Goal: Task Accomplishment & Management: Manage account settings

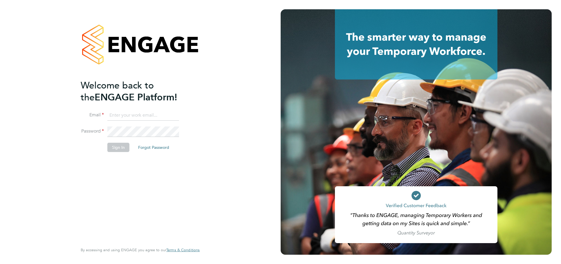
type input "jessica@pcrnet.co.uk"
click at [111, 140] on li "Password" at bounding box center [137, 134] width 113 height 16
click at [116, 146] on button "Sign In" at bounding box center [118, 147] width 22 height 9
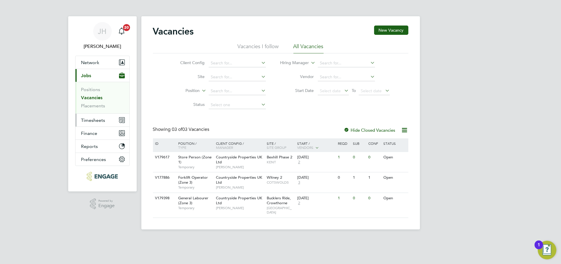
click at [100, 119] on span "Timesheets" at bounding box center [93, 120] width 24 height 6
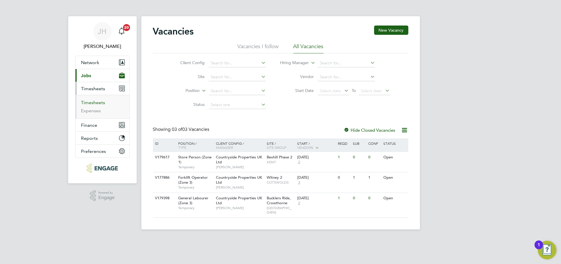
click at [96, 104] on link "Timesheets" at bounding box center [93, 103] width 24 height 6
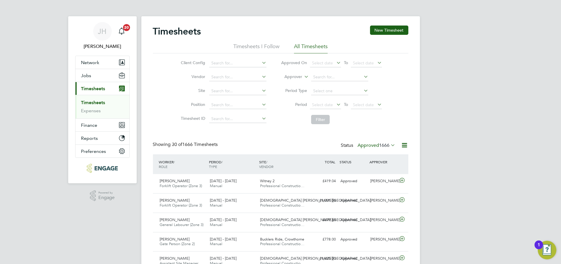
click at [386, 146] on span "1666" at bounding box center [384, 145] width 10 height 6
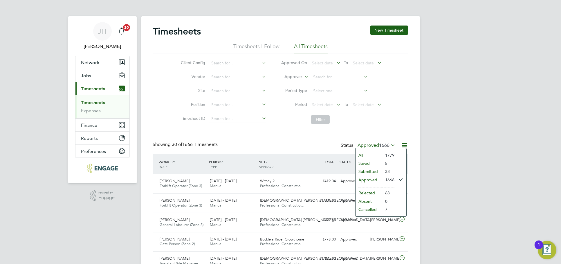
click at [374, 171] on li "Submitted" at bounding box center [368, 171] width 27 height 8
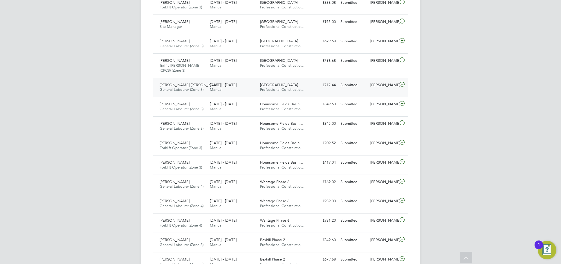
click at [383, 91] on div "Ernest Gyamfi Konadu General Labourer (Zone 3) 25 - 31 Aug 2025 25 - 31 Aug 202…" at bounding box center [280, 87] width 255 height 19
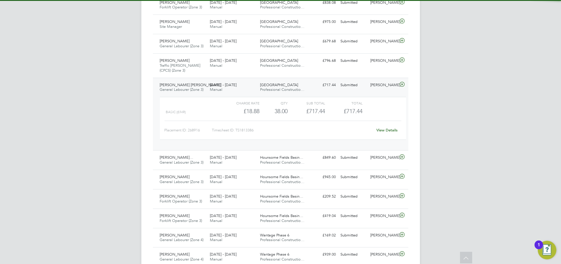
click at [388, 131] on link "View Details" at bounding box center [386, 130] width 21 height 5
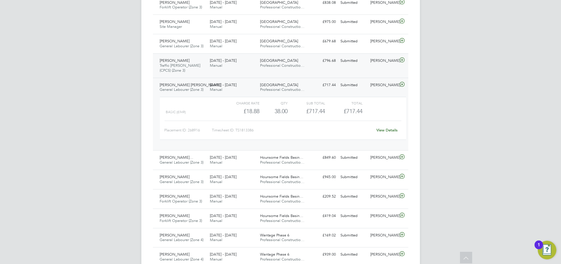
click at [377, 70] on div "James Thomson Traffic Marshall (CPCS) (Zone 3) 25 - 31 Aug 2025 25 - 31 Aug 202…" at bounding box center [280, 65] width 255 height 24
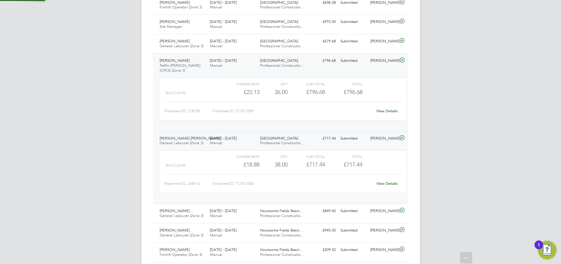
click at [386, 109] on link "View Details" at bounding box center [386, 110] width 21 height 5
click at [383, 45] on div "[PERSON_NAME]" at bounding box center [383, 42] width 30 height 10
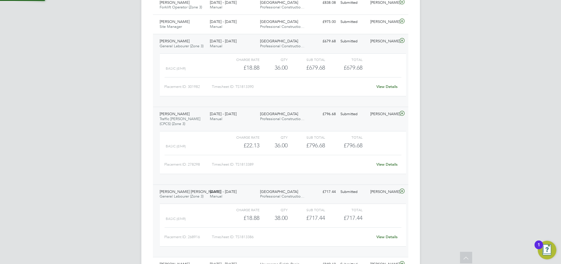
click at [387, 84] on div "View Details" at bounding box center [387, 86] width 28 height 9
click at [388, 87] on link "View Details" at bounding box center [386, 86] width 21 height 5
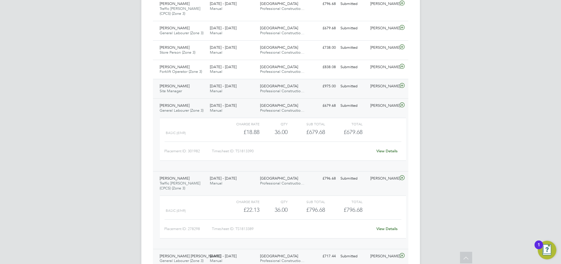
click at [379, 80] on div "John Thompson Site Manager 25 - 31 Aug 2025 25 - 31 Aug 2025 Manual Barton Park…" at bounding box center [280, 88] width 255 height 19
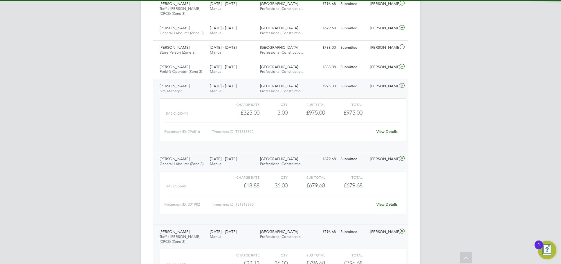
click at [383, 131] on link "View Details" at bounding box center [386, 131] width 21 height 5
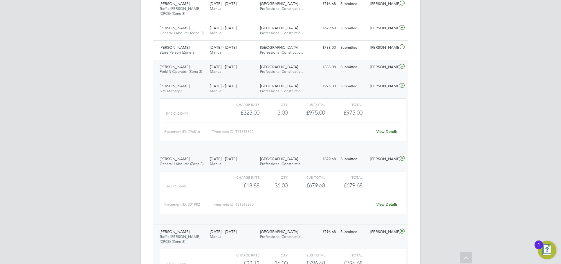
click at [378, 69] on div "[PERSON_NAME]" at bounding box center [383, 67] width 30 height 10
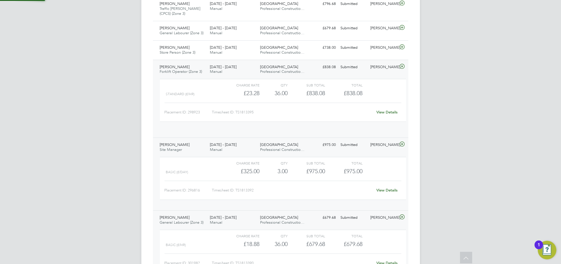
scroll to position [10, 56]
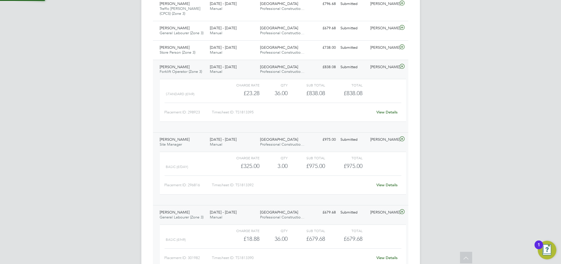
click at [387, 110] on link "View Details" at bounding box center [386, 112] width 21 height 5
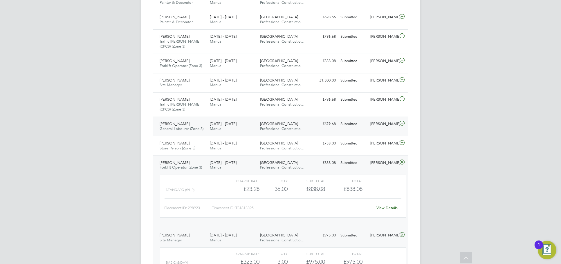
scroll to position [323, 0]
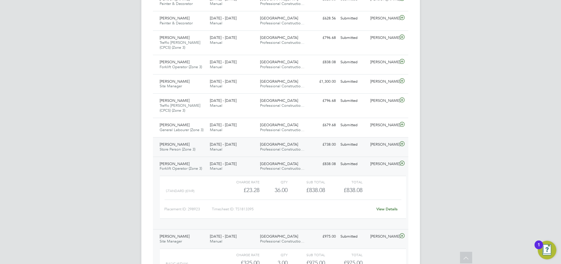
click at [387, 144] on div "Scott Webb" at bounding box center [383, 145] width 30 height 10
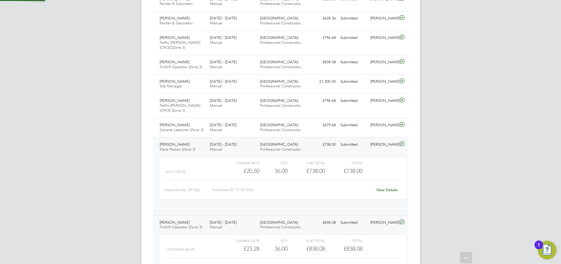
scroll to position [10, 56]
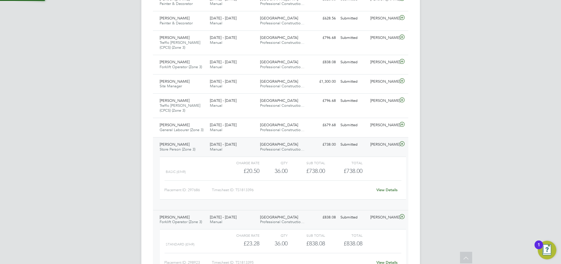
click at [386, 186] on div "View Details" at bounding box center [387, 189] width 28 height 9
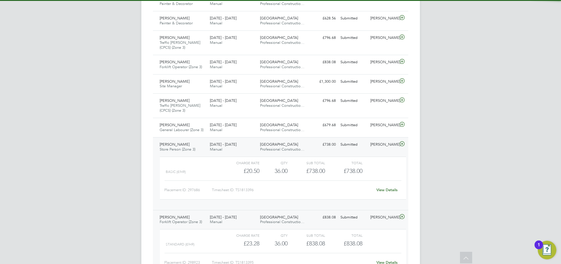
click at [387, 190] on link "View Details" at bounding box center [386, 189] width 21 height 5
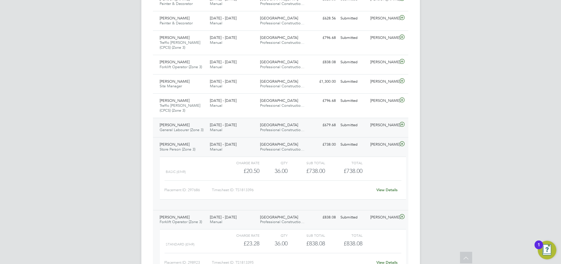
click at [381, 127] on div "Scott Webb" at bounding box center [383, 125] width 30 height 10
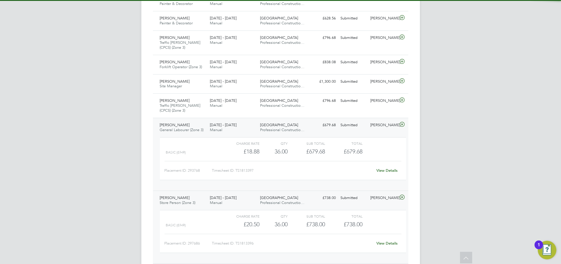
click at [390, 167] on div "View Details" at bounding box center [387, 170] width 28 height 9
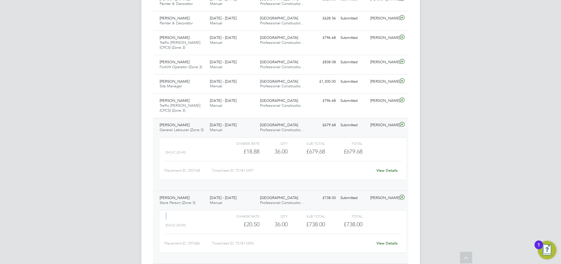
click at [390, 167] on div "View Details" at bounding box center [387, 170] width 28 height 9
click at [386, 169] on link "View Details" at bounding box center [386, 170] width 21 height 5
click at [379, 102] on div "[PERSON_NAME]" at bounding box center [383, 101] width 30 height 10
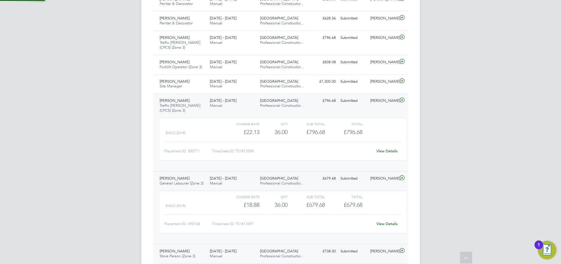
click at [386, 147] on div "View Details" at bounding box center [387, 150] width 28 height 9
click at [386, 150] on link "View Details" at bounding box center [386, 151] width 21 height 5
click at [385, 81] on div "[PERSON_NAME]" at bounding box center [383, 82] width 30 height 10
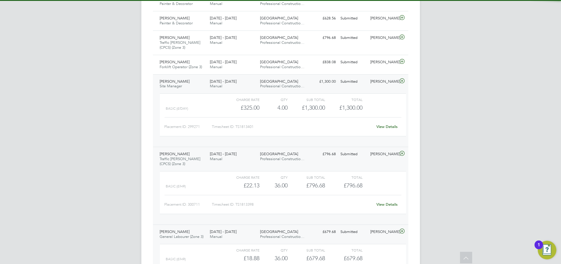
click at [386, 125] on link "View Details" at bounding box center [386, 126] width 21 height 5
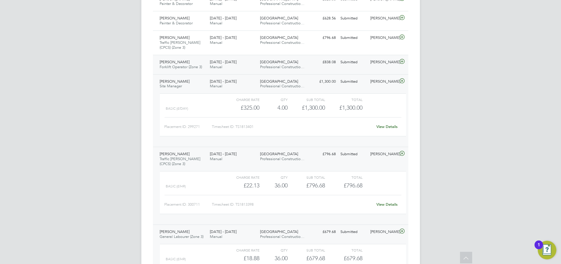
click at [387, 62] on div "[PERSON_NAME]" at bounding box center [383, 62] width 30 height 10
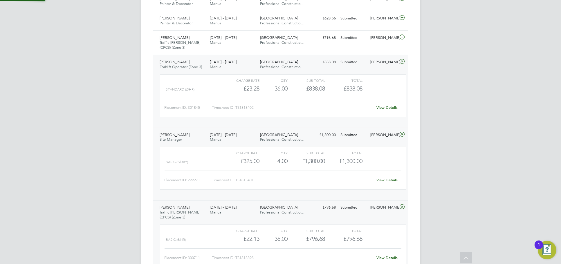
click at [388, 106] on link "View Details" at bounding box center [386, 107] width 21 height 5
click at [367, 44] on div "Zalan Khan Traffic Marshall (CPCS) (Zone 3) 25 - 31 Aug 2025 25 - 31 Aug 2025 M…" at bounding box center [280, 42] width 255 height 24
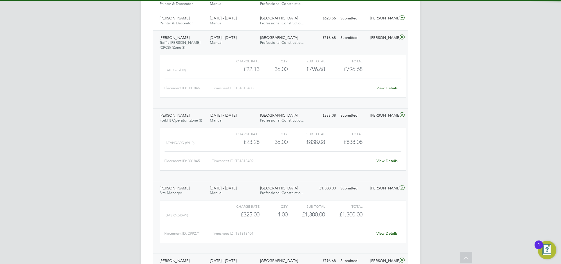
click at [389, 84] on div "View Details" at bounding box center [387, 88] width 28 height 9
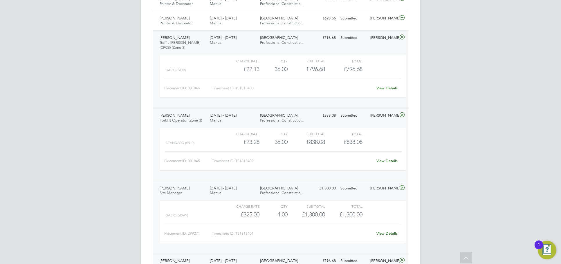
click at [392, 87] on link "View Details" at bounding box center [386, 88] width 21 height 5
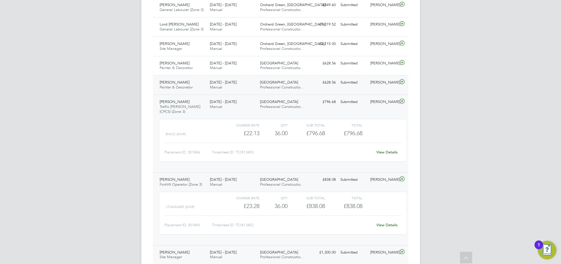
scroll to position [258, 0]
click at [380, 85] on div "Nick O'Shea" at bounding box center [383, 83] width 30 height 10
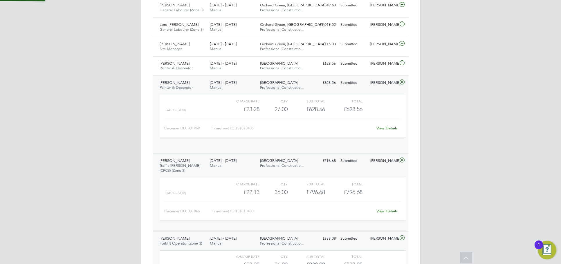
scroll to position [10, 56]
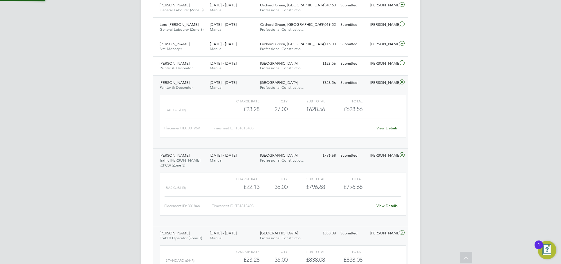
click at [388, 124] on div "View Details" at bounding box center [387, 128] width 28 height 9
click at [388, 127] on link "View Details" at bounding box center [386, 128] width 21 height 5
click at [386, 60] on div "Nick O'Shea" at bounding box center [383, 64] width 30 height 10
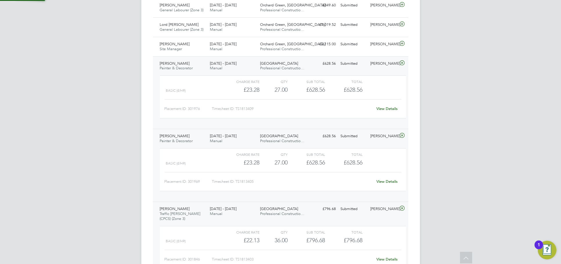
click at [387, 106] on div "View Details" at bounding box center [387, 108] width 28 height 9
click at [387, 107] on link "View Details" at bounding box center [386, 108] width 21 height 5
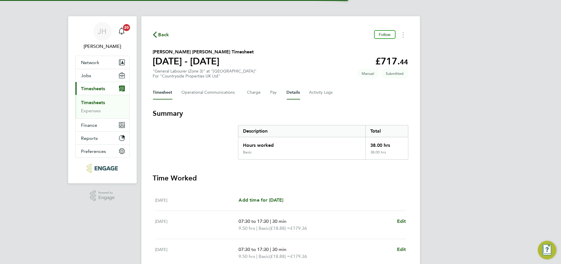
click at [293, 91] on button "Details" at bounding box center [293, 93] width 13 height 14
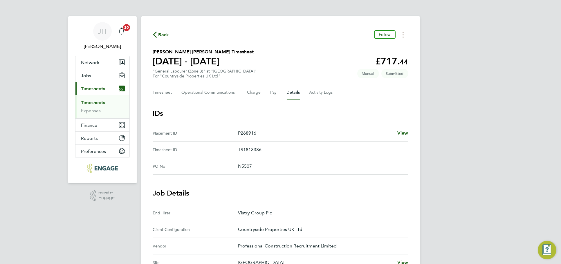
scroll to position [193, 0]
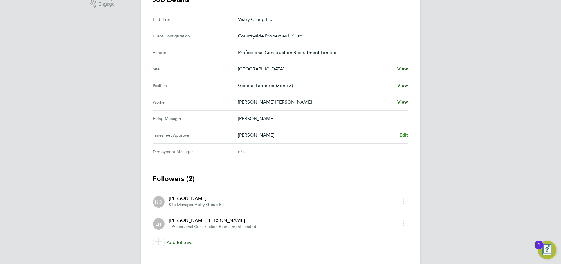
click at [408, 135] on span "Edit" at bounding box center [403, 135] width 9 height 6
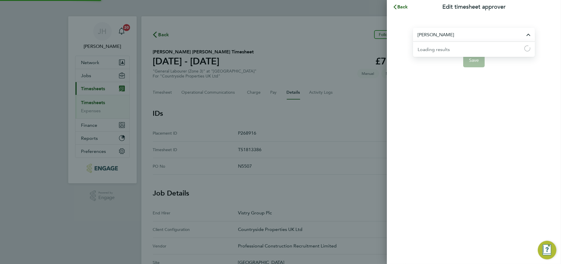
click at [470, 35] on input "[PERSON_NAME]" at bounding box center [474, 35] width 122 height 14
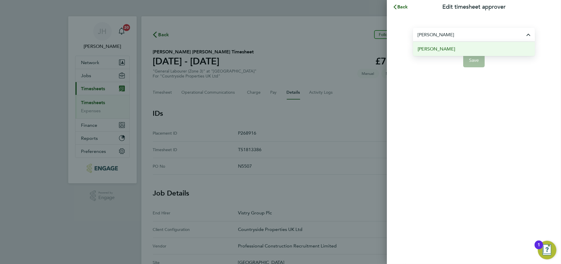
click at [465, 49] on li "[PERSON_NAME]" at bounding box center [474, 49] width 122 height 14
type input "[PERSON_NAME]"
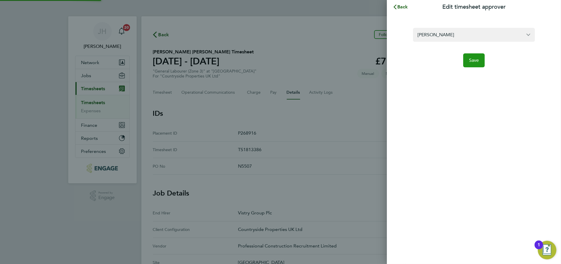
click at [472, 59] on span "Save" at bounding box center [474, 60] width 10 height 6
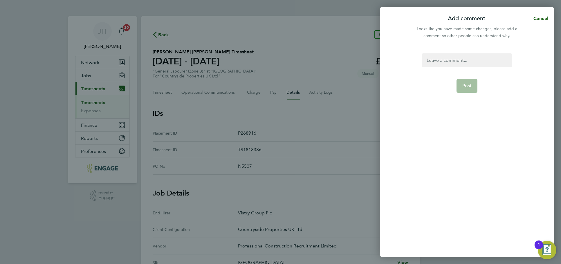
click at [443, 63] on div at bounding box center [467, 60] width 90 height 14
drag, startPoint x: 478, startPoint y: 64, endPoint x: 399, endPoint y: 59, distance: 78.8
click at [399, 59] on div "timesheet approver Post" at bounding box center [467, 151] width 174 height 211
copy div "timesheet approver"
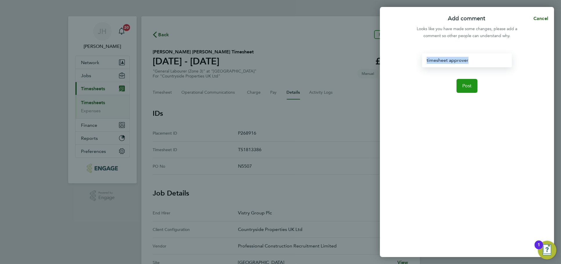
click at [458, 82] on button "Post" at bounding box center [466, 86] width 21 height 14
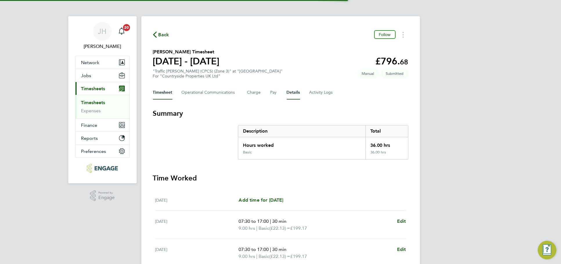
click at [289, 90] on button "Details" at bounding box center [293, 93] width 13 height 14
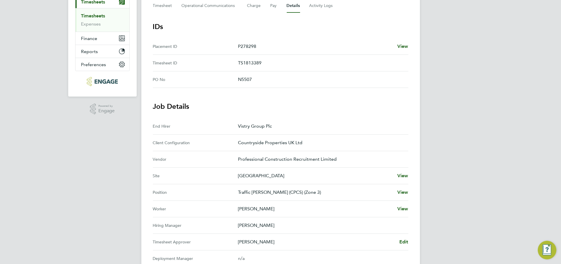
scroll to position [161, 0]
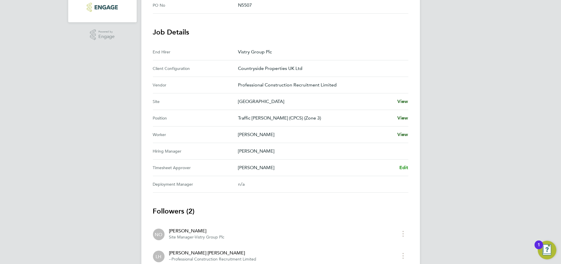
click at [402, 165] on span "Edit" at bounding box center [403, 168] width 9 height 6
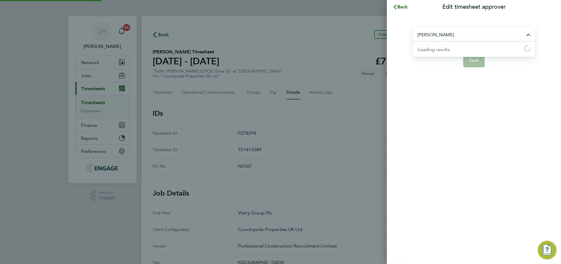
click at [456, 38] on input "[PERSON_NAME]" at bounding box center [474, 35] width 122 height 14
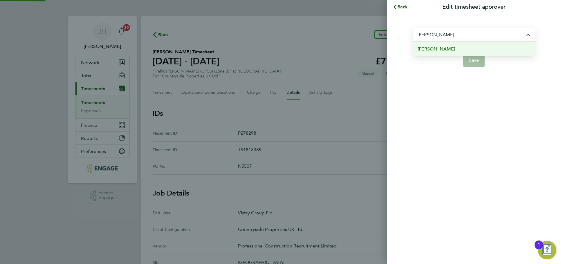
click at [458, 49] on li "[PERSON_NAME]" at bounding box center [474, 49] width 122 height 14
type input "[PERSON_NAME]"
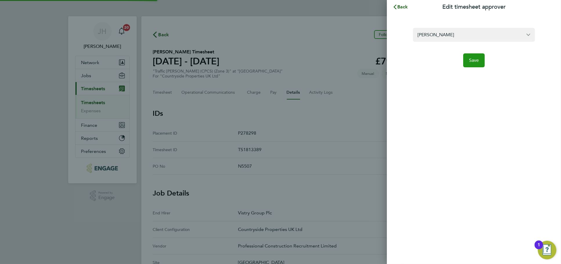
click at [470, 59] on span "Save" at bounding box center [474, 60] width 10 height 6
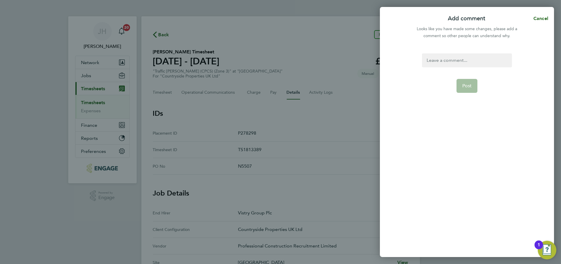
click at [448, 63] on div at bounding box center [467, 60] width 90 height 14
click at [449, 63] on div at bounding box center [467, 60] width 90 height 14
paste div
click at [471, 86] on span "Post" at bounding box center [467, 86] width 10 height 6
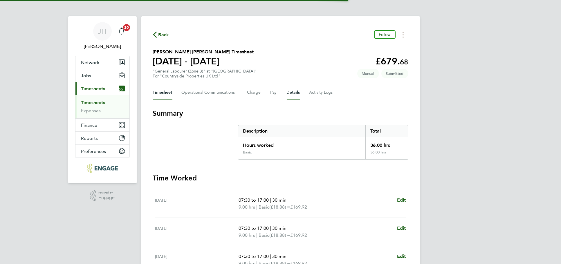
click at [292, 92] on button "Details" at bounding box center [293, 93] width 13 height 14
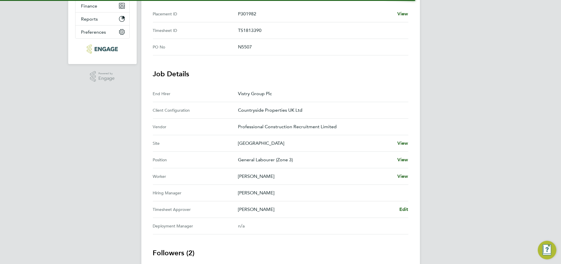
scroll to position [169, 0]
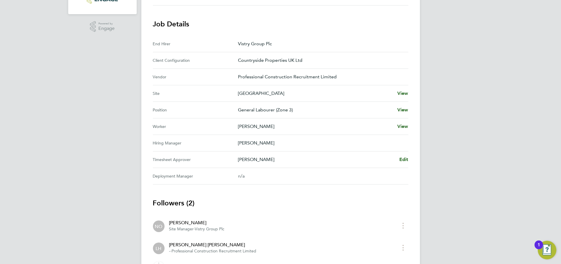
click at [397, 158] on div "[PERSON_NAME] Edit" at bounding box center [323, 159] width 170 height 7
click at [398, 158] on div "[PERSON_NAME] Edit" at bounding box center [323, 159] width 170 height 7
click at [400, 159] on span "Edit" at bounding box center [403, 160] width 9 height 6
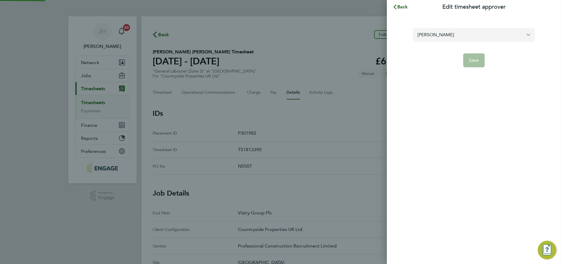
click at [446, 35] on input "[PERSON_NAME]" at bounding box center [474, 35] width 122 height 14
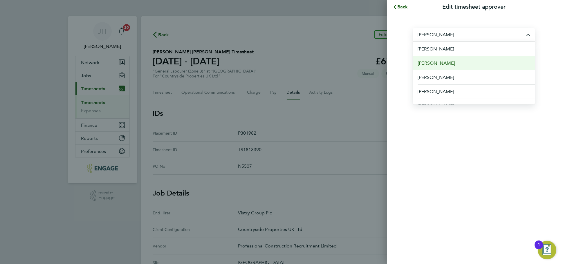
click at [449, 64] on li "[PERSON_NAME]" at bounding box center [474, 63] width 122 height 14
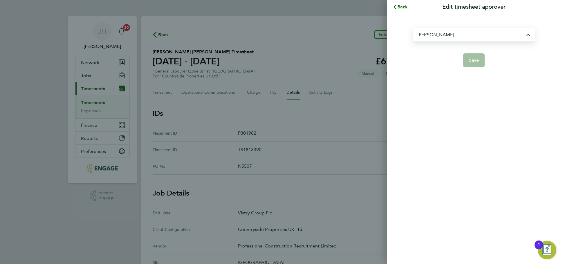
type input "[PERSON_NAME]"
click at [485, 61] on app-form-button "Save" at bounding box center [474, 60] width 122 height 14
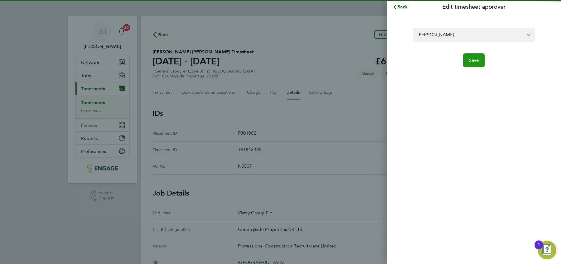
click at [476, 60] on span "Save" at bounding box center [474, 60] width 10 height 6
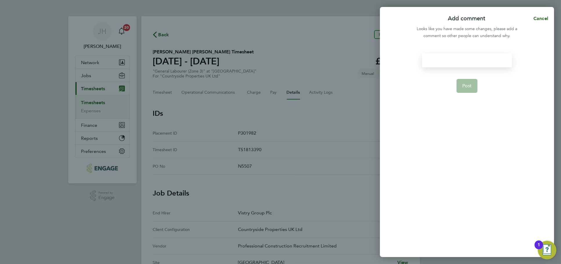
click at [439, 61] on div at bounding box center [467, 60] width 90 height 14
click at [444, 61] on div at bounding box center [467, 60] width 90 height 14
paste div
click at [462, 85] on span "Post" at bounding box center [467, 86] width 10 height 6
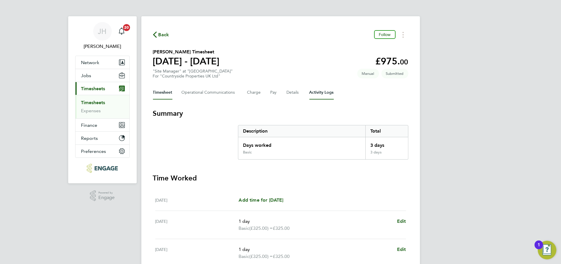
click at [311, 96] on Logs-tab "Activity Logs" at bounding box center [321, 93] width 24 height 14
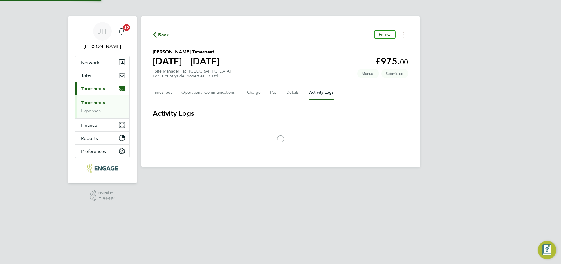
click at [301, 93] on div "Timesheet Operational Communications Charge Pay Details Activity Logs" at bounding box center [280, 93] width 255 height 14
click at [289, 93] on button "Details" at bounding box center [293, 93] width 13 height 14
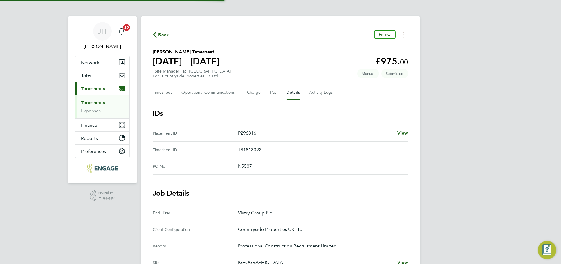
scroll to position [169, 0]
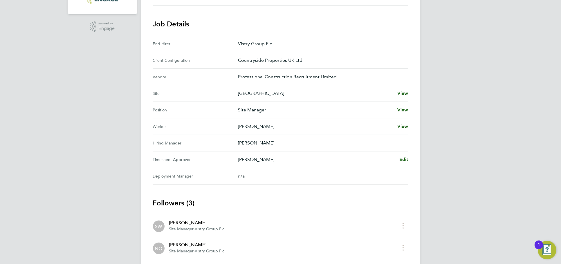
click at [405, 154] on Approver "Timesheet Approver Scott Webb Edit" at bounding box center [280, 159] width 255 height 17
click at [405, 157] on span "Edit" at bounding box center [403, 160] width 9 height 6
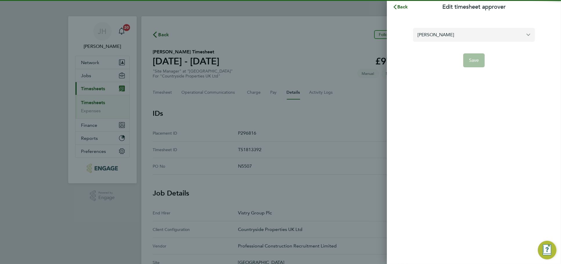
click at [459, 32] on input "Scott Webb" at bounding box center [474, 35] width 122 height 14
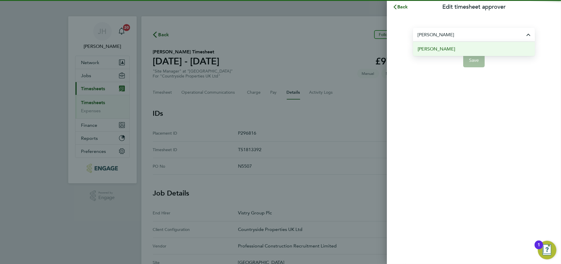
click at [471, 49] on li "[PERSON_NAME]" at bounding box center [474, 49] width 122 height 14
type input "[PERSON_NAME]"
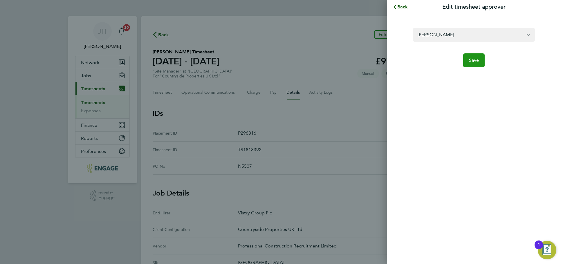
click at [471, 64] on button "Save" at bounding box center [474, 60] width 22 height 14
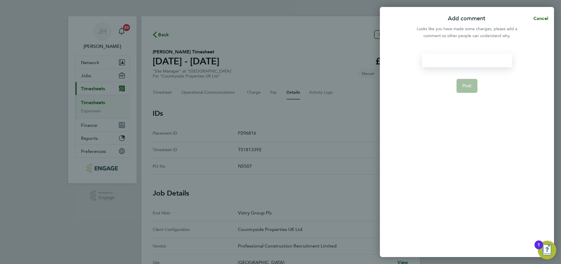
click at [447, 61] on div at bounding box center [467, 60] width 90 height 14
click at [455, 62] on div at bounding box center [467, 60] width 90 height 14
paste div
click at [467, 88] on span "Post" at bounding box center [467, 86] width 10 height 6
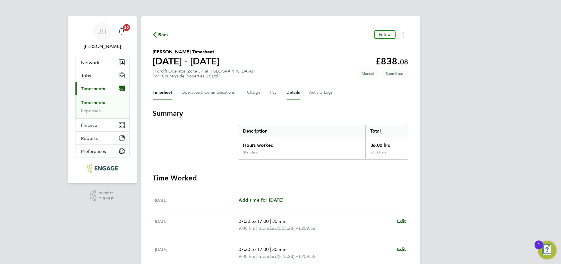
click at [297, 88] on button "Details" at bounding box center [293, 93] width 13 height 14
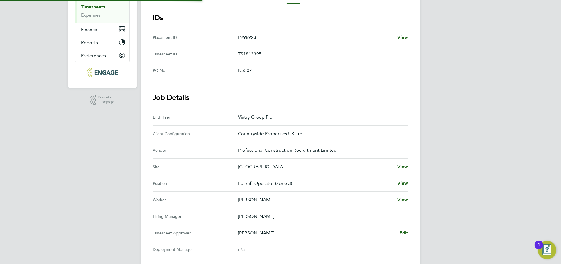
scroll to position [169, 0]
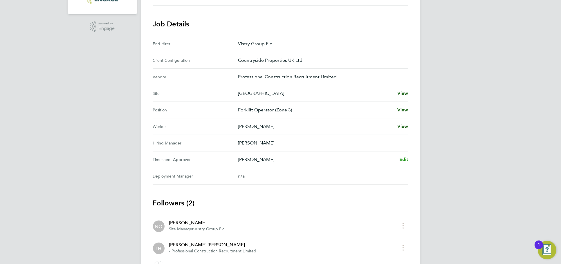
click at [406, 157] on span "Edit" at bounding box center [403, 160] width 9 height 6
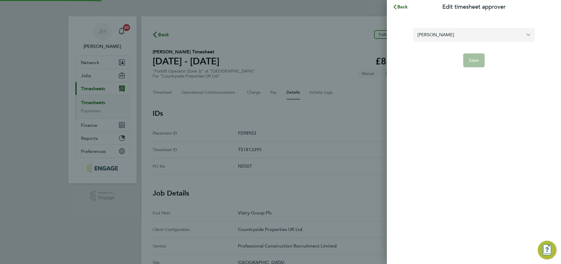
click at [486, 36] on input "[PERSON_NAME]" at bounding box center [474, 35] width 122 height 14
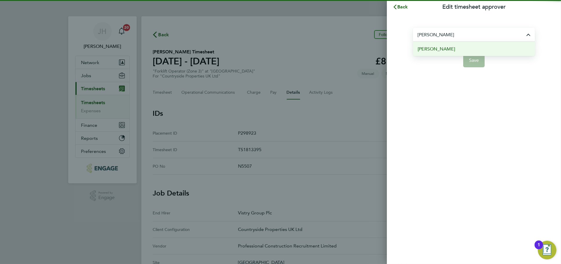
click at [465, 50] on li "[PERSON_NAME]" at bounding box center [474, 49] width 122 height 14
type input "[PERSON_NAME]"
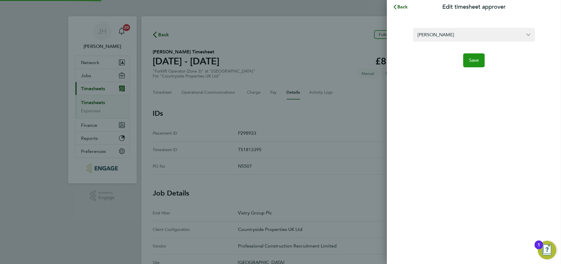
click at [474, 61] on span "Save" at bounding box center [474, 60] width 10 height 6
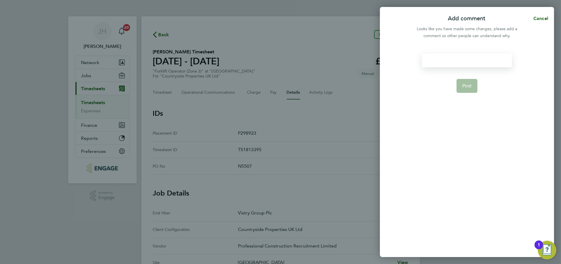
click at [447, 59] on div at bounding box center [467, 60] width 90 height 14
click at [456, 63] on div at bounding box center [467, 60] width 90 height 14
paste div
click at [465, 85] on span "Post" at bounding box center [467, 86] width 10 height 6
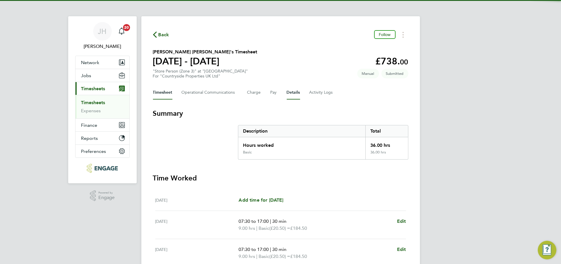
click at [296, 91] on button "Details" at bounding box center [293, 93] width 13 height 14
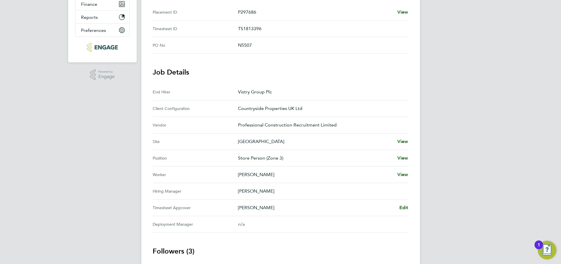
scroll to position [161, 0]
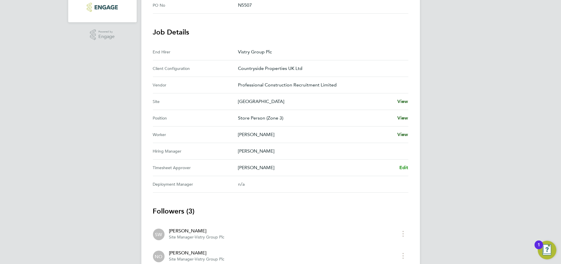
click at [407, 164] on link "Edit" at bounding box center [403, 167] width 9 height 7
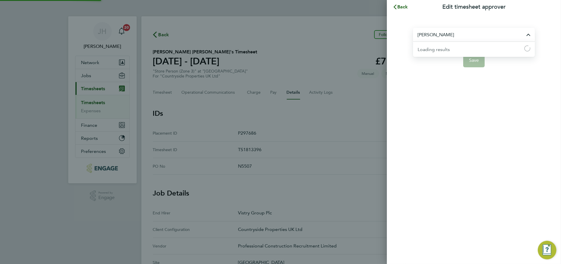
click at [466, 38] on input "[PERSON_NAME]" at bounding box center [474, 35] width 122 height 14
click at [457, 47] on li "[PERSON_NAME]" at bounding box center [475, 49] width 117 height 14
type input "[PERSON_NAME]"
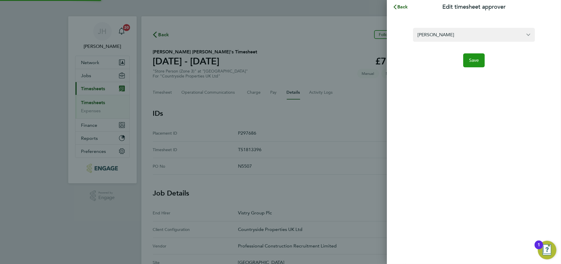
click at [474, 58] on span "Save" at bounding box center [474, 60] width 10 height 6
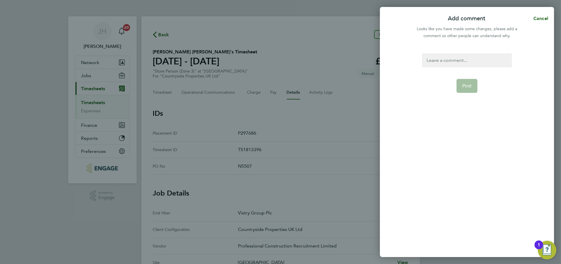
click at [459, 58] on div at bounding box center [467, 60] width 90 height 14
click at [462, 63] on div at bounding box center [467, 60] width 90 height 14
paste div
click at [470, 83] on span "Post" at bounding box center [467, 86] width 10 height 6
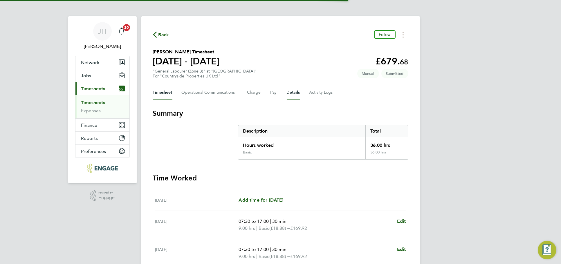
click at [295, 93] on button "Details" at bounding box center [293, 93] width 13 height 14
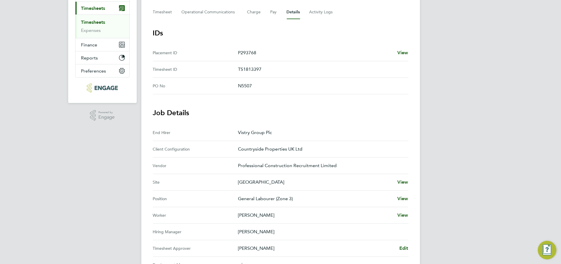
scroll to position [161, 0]
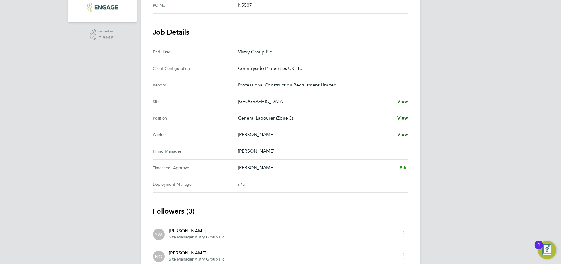
click at [403, 164] on link "Edit" at bounding box center [403, 167] width 9 height 7
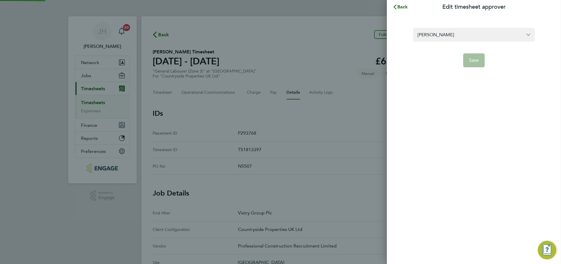
click at [456, 30] on input "Scott Webb" at bounding box center [474, 35] width 122 height 14
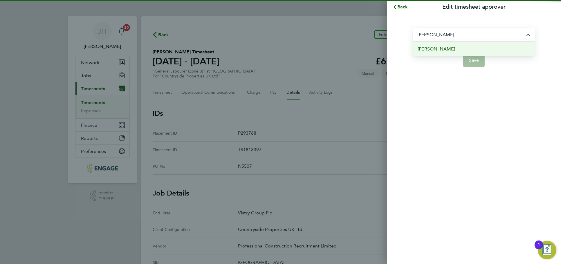
click at [459, 48] on li "[PERSON_NAME]" at bounding box center [474, 49] width 122 height 14
type input "[PERSON_NAME]"
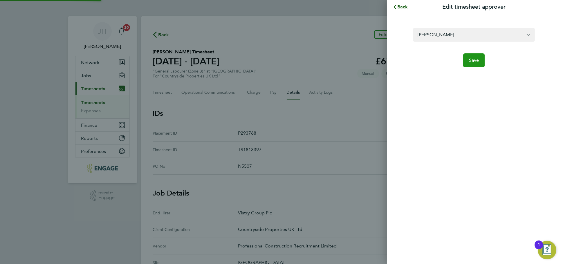
click at [472, 61] on span "Save" at bounding box center [474, 60] width 10 height 6
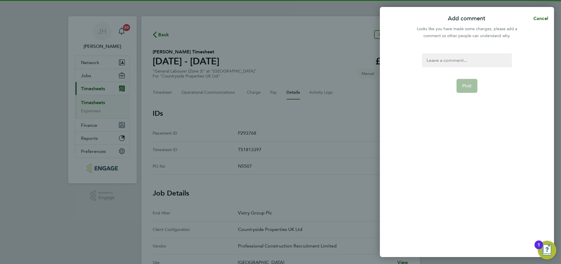
click at [448, 59] on div at bounding box center [467, 60] width 90 height 14
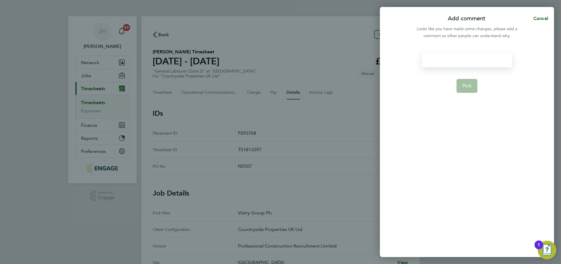
click at [457, 63] on div at bounding box center [467, 60] width 90 height 14
paste div
click at [469, 86] on span "Post" at bounding box center [467, 86] width 10 height 6
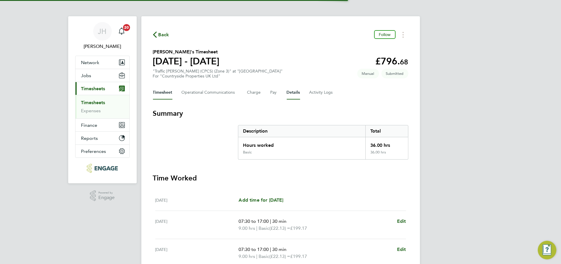
click at [290, 93] on button "Details" at bounding box center [293, 93] width 13 height 14
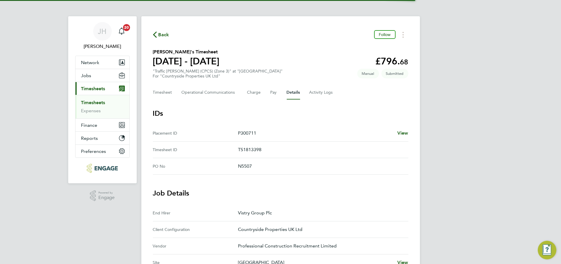
scroll to position [169, 0]
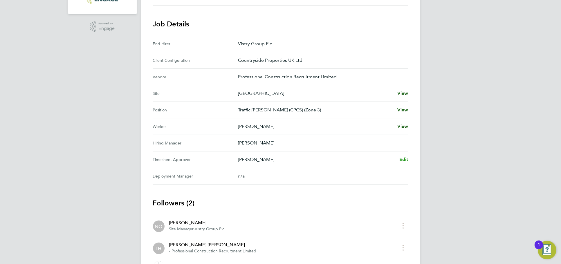
click at [402, 158] on span "Edit" at bounding box center [403, 160] width 9 height 6
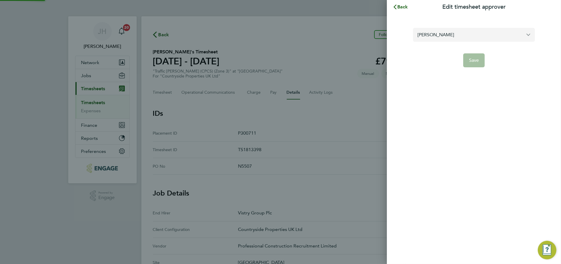
click at [471, 41] on input "[PERSON_NAME]" at bounding box center [474, 35] width 122 height 14
click at [466, 48] on li "[PERSON_NAME]" at bounding box center [475, 49] width 117 height 14
type input "[PERSON_NAME]"
click at [473, 58] on span "Save" at bounding box center [474, 60] width 10 height 6
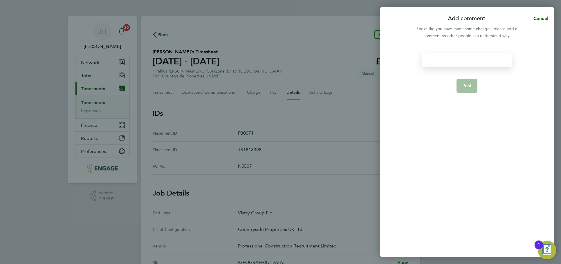
click at [450, 63] on div at bounding box center [467, 60] width 90 height 14
click at [463, 63] on div at bounding box center [467, 60] width 90 height 14
paste div
click at [472, 84] on button "Post" at bounding box center [466, 86] width 21 height 14
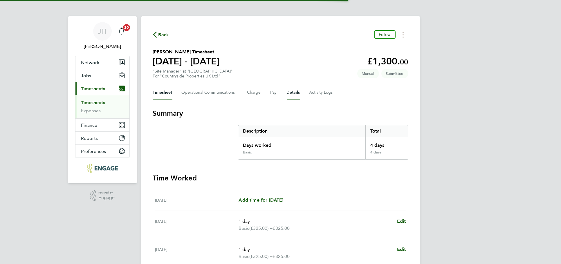
click at [295, 94] on button "Details" at bounding box center [293, 93] width 13 height 14
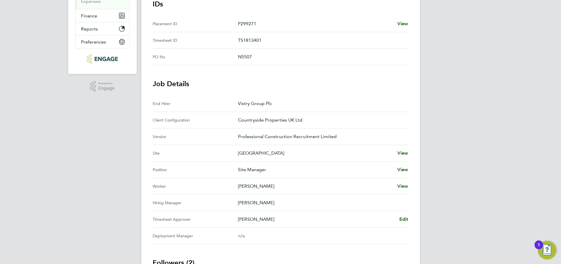
scroll to position [161, 0]
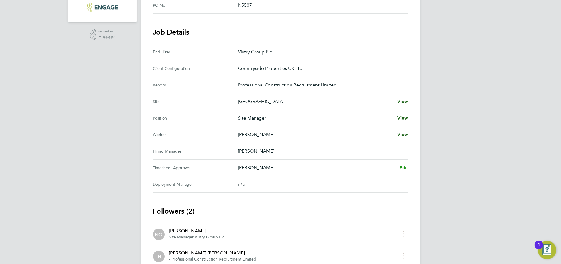
click at [401, 166] on span "Edit" at bounding box center [403, 168] width 9 height 6
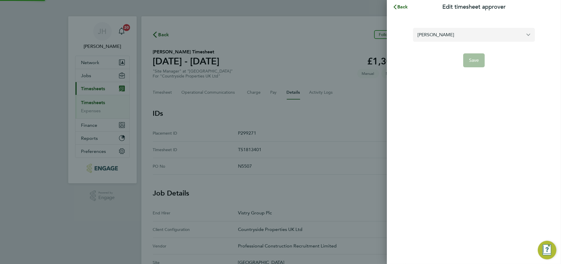
click at [455, 35] on input "[PERSON_NAME]" at bounding box center [474, 35] width 122 height 14
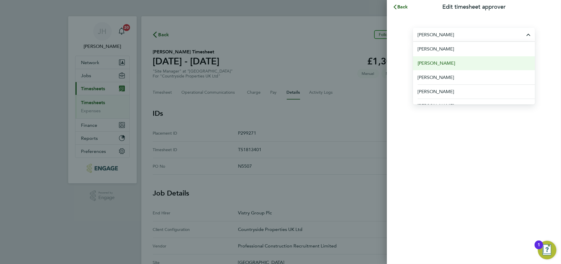
click at [456, 57] on li "[PERSON_NAME]" at bounding box center [474, 63] width 122 height 14
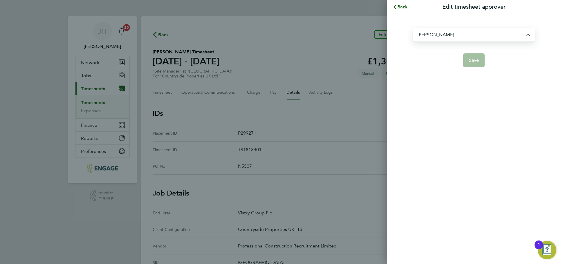
type input "[PERSON_NAME]"
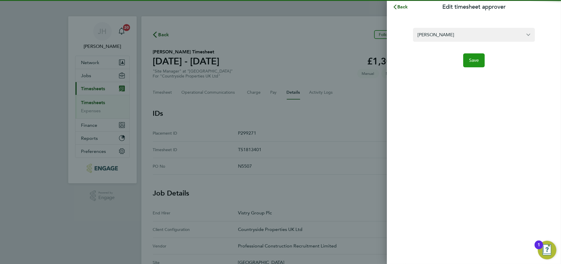
click at [480, 58] on button "Save" at bounding box center [474, 60] width 22 height 14
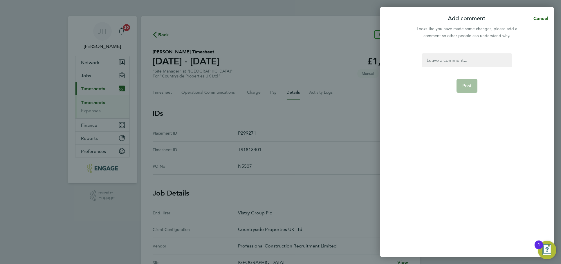
click at [451, 59] on div at bounding box center [467, 60] width 90 height 14
click at [458, 63] on div at bounding box center [467, 60] width 90 height 14
paste div
click at [468, 86] on span "Post" at bounding box center [467, 86] width 10 height 6
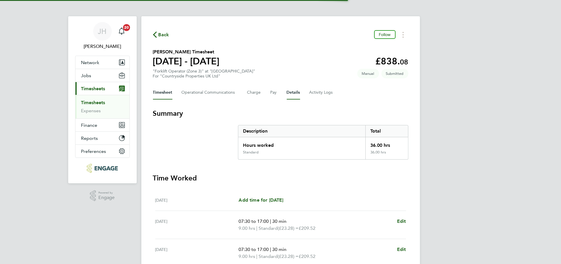
click at [288, 94] on button "Details" at bounding box center [293, 93] width 13 height 14
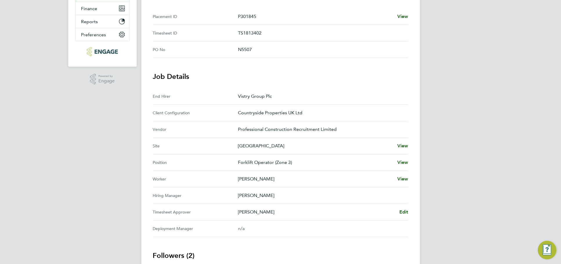
scroll to position [169, 0]
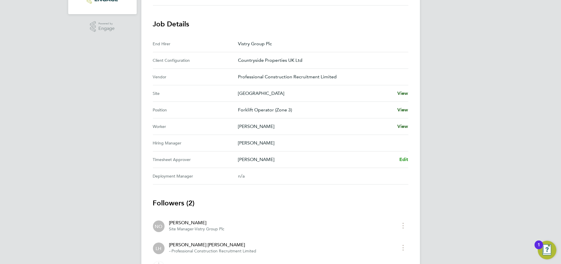
click at [400, 160] on span "Edit" at bounding box center [403, 160] width 9 height 6
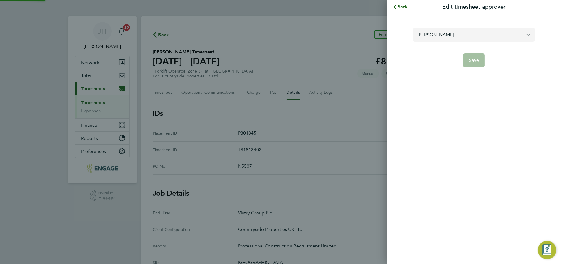
click at [457, 35] on input "[PERSON_NAME]" at bounding box center [474, 35] width 122 height 14
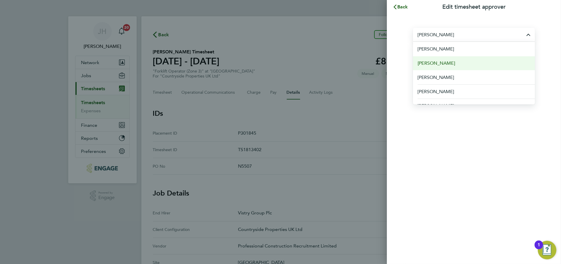
click at [457, 65] on li "[PERSON_NAME]" at bounding box center [474, 63] width 122 height 14
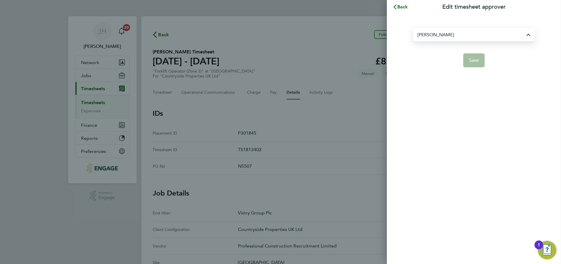
type input "[PERSON_NAME]"
click at [479, 61] on button "Save" at bounding box center [474, 60] width 22 height 14
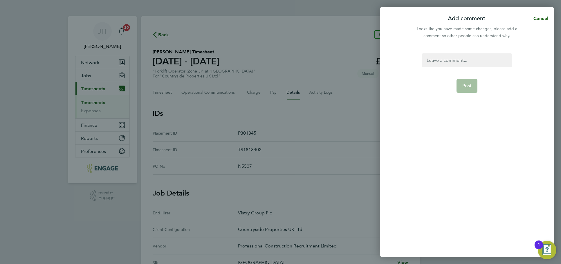
click at [449, 55] on div at bounding box center [467, 60] width 90 height 14
paste div
click at [465, 86] on span "Post" at bounding box center [467, 86] width 10 height 6
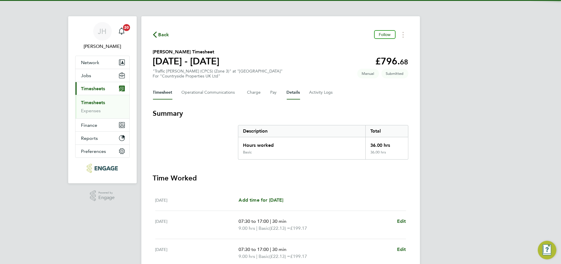
click at [293, 90] on button "Details" at bounding box center [293, 93] width 13 height 14
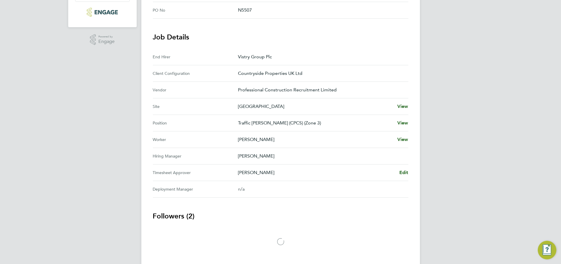
scroll to position [161, 0]
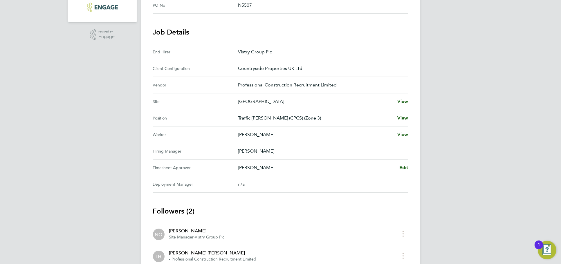
click at [414, 162] on div "Back Follow Zalan Khan's Timesheet 25 - 31 Aug 2025 £796. 68 "Traffic Marshall …" at bounding box center [280, 76] width 278 height 442
click at [401, 165] on span "Edit" at bounding box center [403, 168] width 9 height 6
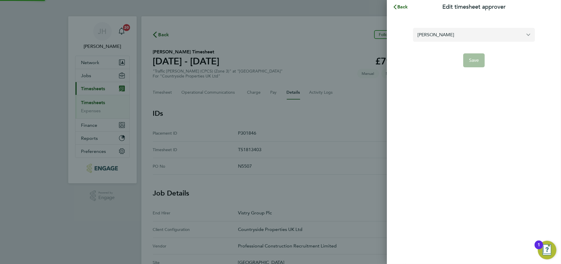
click at [482, 32] on input "[PERSON_NAME]" at bounding box center [474, 35] width 122 height 14
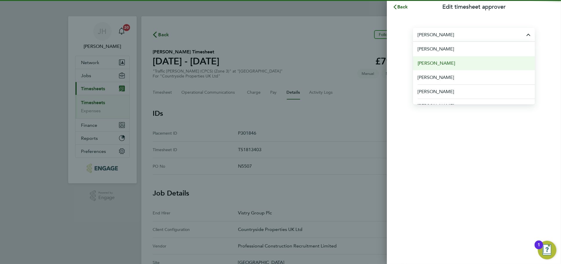
click at [459, 63] on app-form-button "Save" at bounding box center [474, 60] width 122 height 14
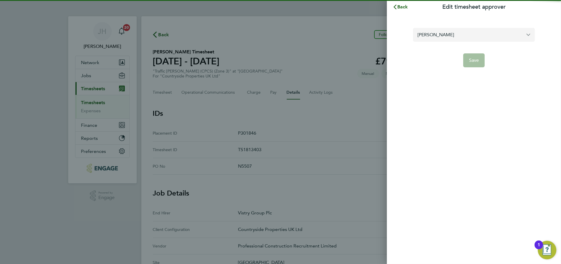
click at [470, 38] on input "[PERSON_NAME]" at bounding box center [474, 35] width 122 height 14
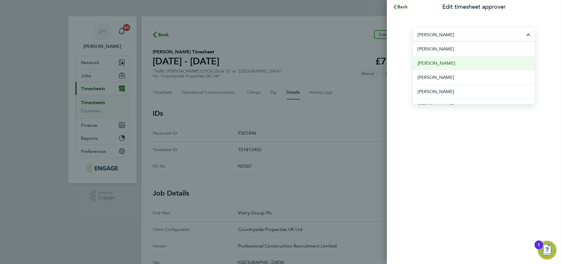
click at [460, 60] on li "[PERSON_NAME]" at bounding box center [474, 63] width 122 height 14
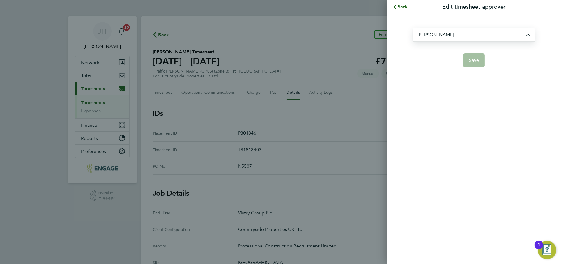
type input "[PERSON_NAME]"
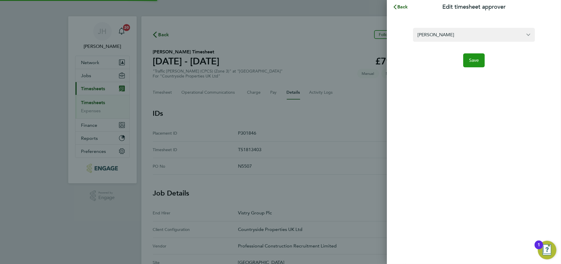
click at [477, 62] on span "Save" at bounding box center [474, 60] width 10 height 6
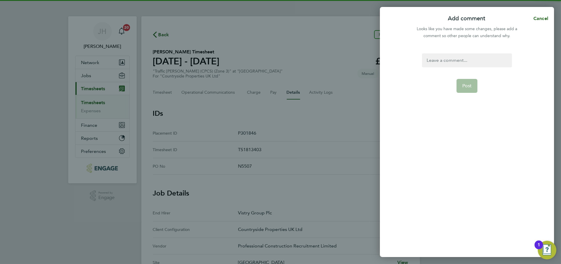
click at [464, 58] on div at bounding box center [467, 60] width 90 height 14
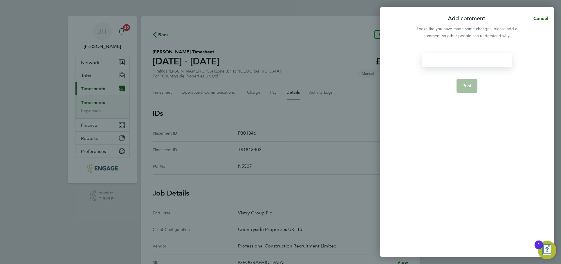
click at [459, 60] on div at bounding box center [467, 60] width 90 height 14
paste div
click at [463, 78] on form "timesheet approver Post" at bounding box center [466, 118] width 94 height 131
click at [467, 85] on span "Post" at bounding box center [467, 86] width 10 height 6
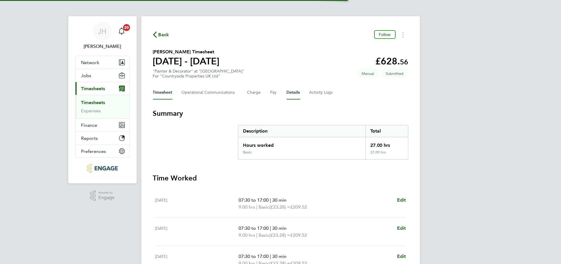
click at [287, 91] on button "Details" at bounding box center [293, 93] width 13 height 14
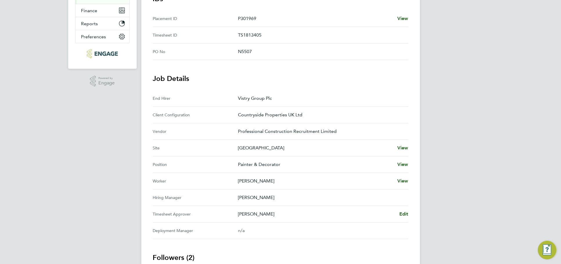
scroll to position [161, 0]
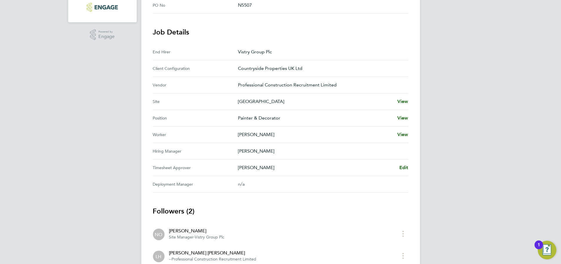
click at [399, 167] on div "[PERSON_NAME] Edit" at bounding box center [323, 167] width 170 height 7
click at [401, 170] on Approver "Timesheet Approver [PERSON_NAME] Edit" at bounding box center [280, 168] width 255 height 17
click at [401, 169] on span "Edit" at bounding box center [403, 168] width 9 height 6
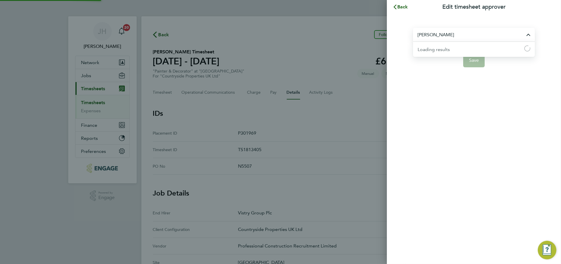
click at [440, 40] on input "[PERSON_NAME]" at bounding box center [474, 35] width 122 height 14
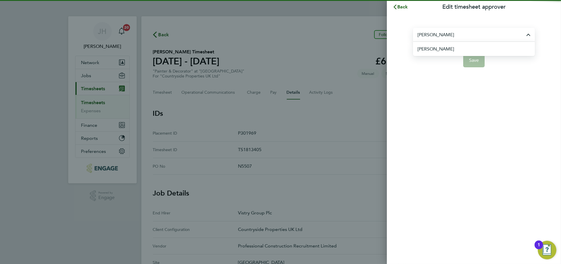
click at [451, 48] on li "[PERSON_NAME]" at bounding box center [475, 49] width 117 height 14
type input "[PERSON_NAME]"
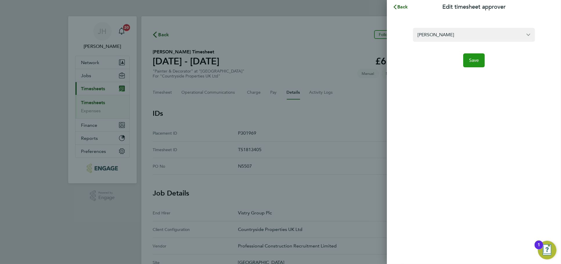
click at [475, 62] on span "Save" at bounding box center [474, 60] width 10 height 6
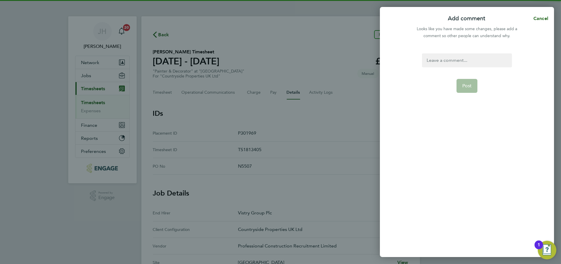
click at [450, 66] on div at bounding box center [467, 60] width 90 height 14
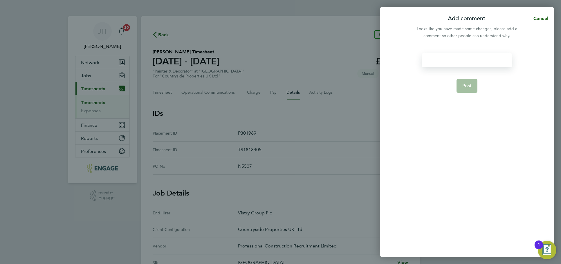
paste div
click at [464, 89] on button "Post" at bounding box center [466, 86] width 21 height 14
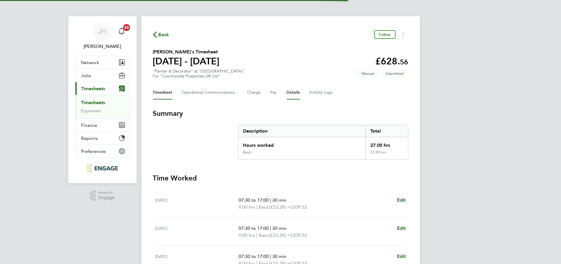
click at [294, 94] on button "Details" at bounding box center [293, 93] width 13 height 14
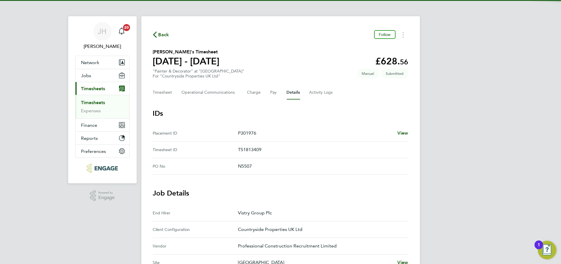
scroll to position [161, 0]
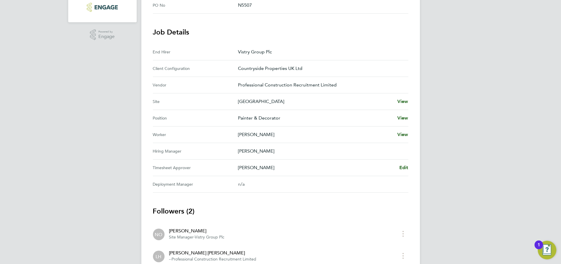
click at [408, 167] on div "Back Follow [PERSON_NAME]'s Timesheet [DATE] - [DATE] £628. 56 "Painter & Decor…" at bounding box center [280, 76] width 278 height 442
click at [408, 164] on div "Back Follow [PERSON_NAME]'s Timesheet [DATE] - [DATE] £628. 56 "Painter & Decor…" at bounding box center [280, 76] width 278 height 442
click at [404, 167] on span "Edit" at bounding box center [403, 168] width 9 height 6
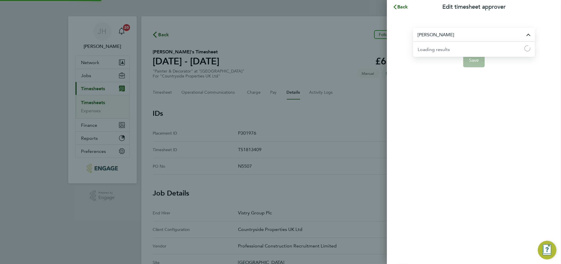
click at [461, 32] on input "Nick O'Shea" at bounding box center [474, 35] width 122 height 14
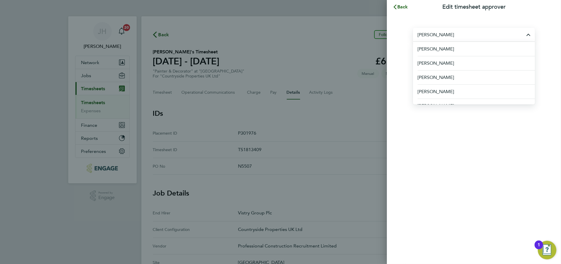
click at [457, 61] on form "jason Jason Fisher Jason Freeman Jason Hardy Jason Hemsley Jason Kite Jason Oak…" at bounding box center [474, 47] width 122 height 39
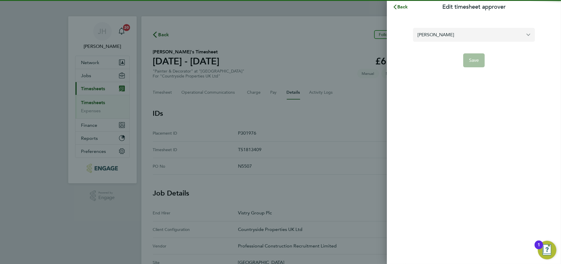
click at [463, 32] on input "Nick O'Shea" at bounding box center [474, 35] width 122 height 14
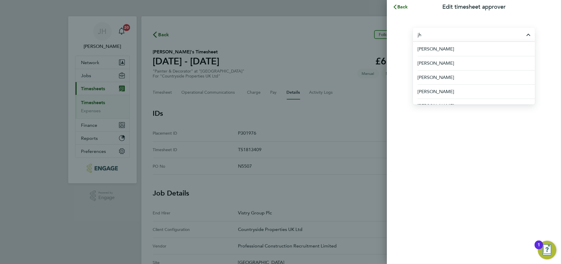
type input "j"
click at [453, 63] on li "[PERSON_NAME]" at bounding box center [474, 63] width 122 height 14
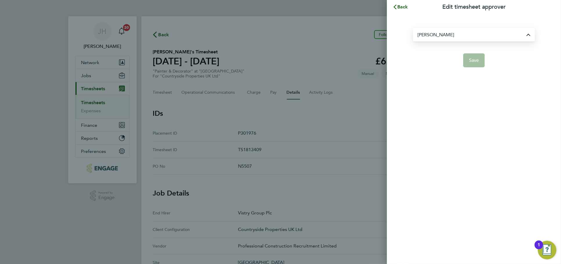
type input "[PERSON_NAME]"
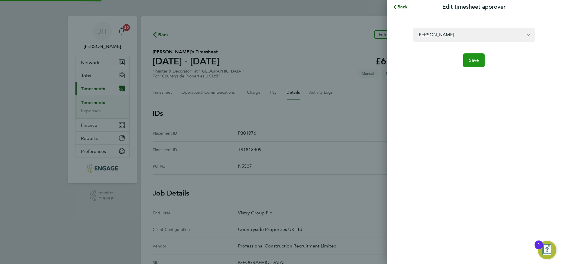
click at [477, 62] on span "Save" at bounding box center [474, 60] width 10 height 6
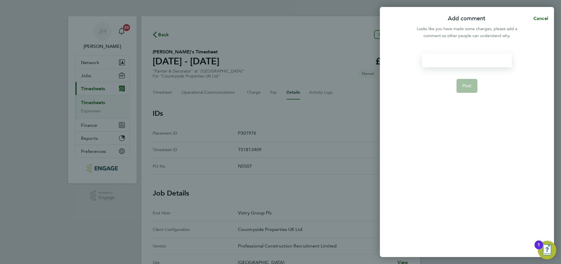
click at [453, 63] on div at bounding box center [467, 60] width 90 height 14
click at [477, 62] on div at bounding box center [467, 60] width 90 height 14
paste div
click at [468, 85] on span "Post" at bounding box center [467, 86] width 10 height 6
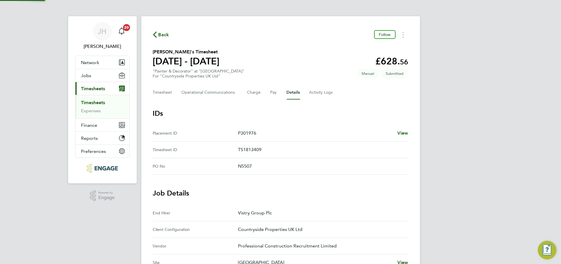
click at [371, 120] on section "IDs Placement ID P301976 View Timesheet ID TS1813409 PO No N5507" at bounding box center [280, 142] width 255 height 66
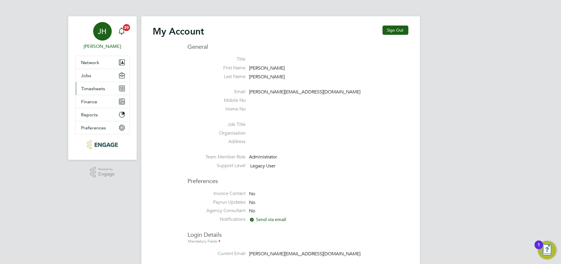
type input "[PERSON_NAME][EMAIL_ADDRESS][DOMAIN_NAME]"
click at [98, 91] on button "Timesheets" at bounding box center [102, 88] width 54 height 13
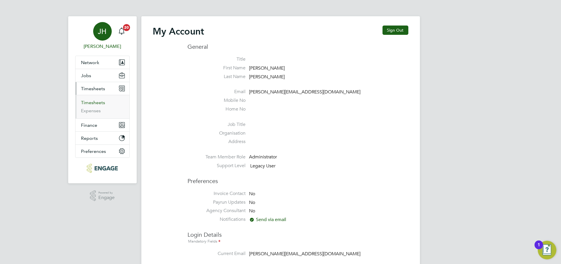
click at [99, 101] on link "Timesheets" at bounding box center [93, 103] width 24 height 6
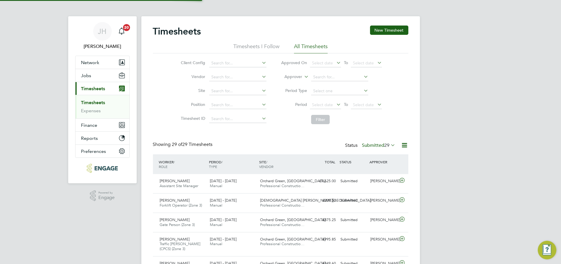
click at [384, 146] on span "29" at bounding box center [386, 145] width 5 height 6
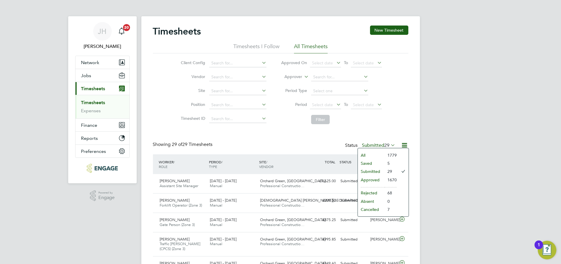
click at [377, 179] on li "Approved" at bounding box center [371, 180] width 27 height 8
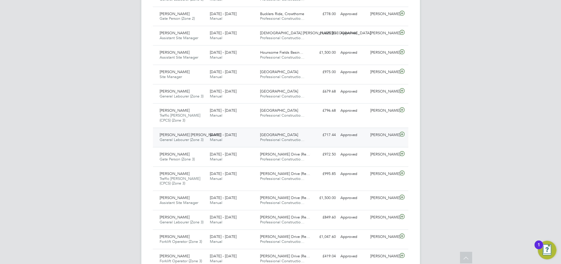
click at [379, 140] on div "Jason Freeman" at bounding box center [383, 135] width 30 height 10
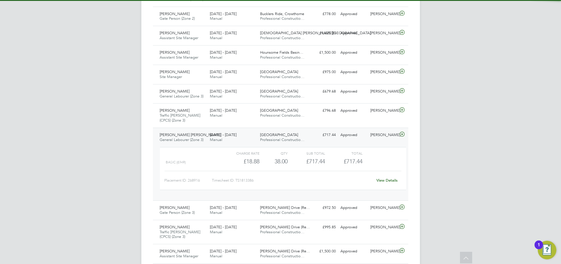
click at [390, 181] on link "View Details" at bounding box center [386, 180] width 21 height 5
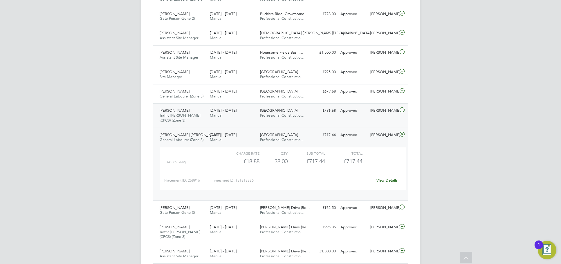
click at [373, 115] on div "[PERSON_NAME]" at bounding box center [383, 111] width 30 height 10
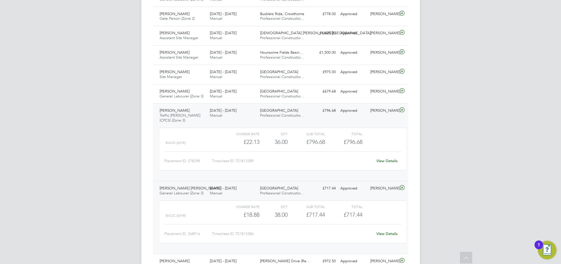
click at [383, 158] on link "View Details" at bounding box center [386, 160] width 21 height 5
click at [371, 96] on div "Jason Freeman" at bounding box center [383, 92] width 30 height 10
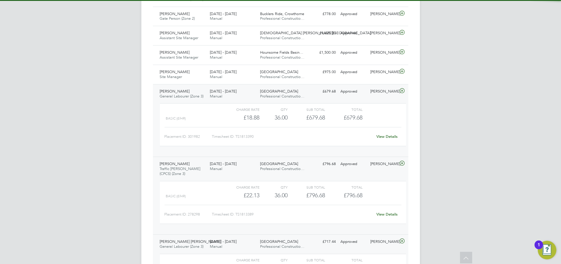
click at [383, 139] on div "View Details" at bounding box center [387, 136] width 28 height 9
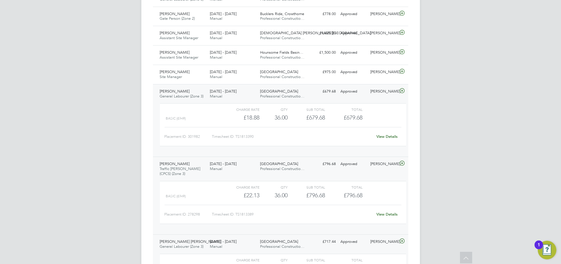
click at [383, 136] on link "View Details" at bounding box center [386, 136] width 21 height 5
click at [377, 74] on div "[PERSON_NAME]" at bounding box center [383, 72] width 30 height 10
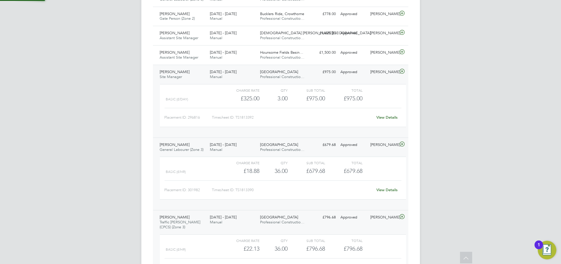
click at [382, 115] on link "View Details" at bounding box center [386, 117] width 21 height 5
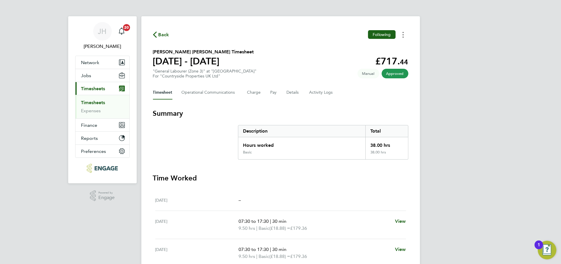
click at [405, 39] on button "Timesheets Menu" at bounding box center [403, 34] width 10 height 9
click at [388, 48] on link "Download timesheet" at bounding box center [374, 48] width 70 height 12
click at [403, 31] on button "Timesheets Menu" at bounding box center [403, 34] width 10 height 9
click at [382, 45] on link "Download timesheet" at bounding box center [374, 48] width 70 height 12
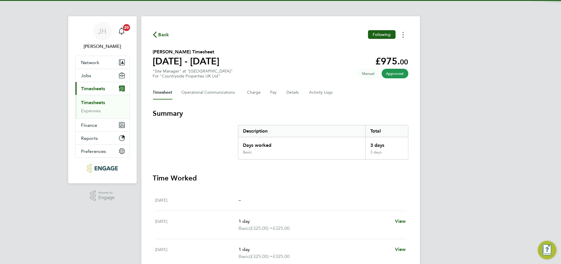
click at [406, 32] on button "Timesheets Menu" at bounding box center [403, 34] width 10 height 9
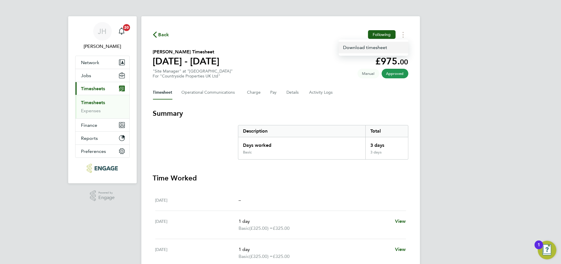
click at [383, 48] on link "Download timesheet" at bounding box center [374, 48] width 70 height 12
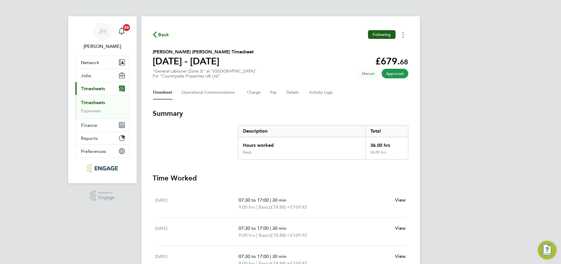
click at [402, 32] on circle "Timesheets Menu" at bounding box center [402, 32] width 1 height 1
click at [378, 48] on link "Download timesheet" at bounding box center [374, 48] width 70 height 12
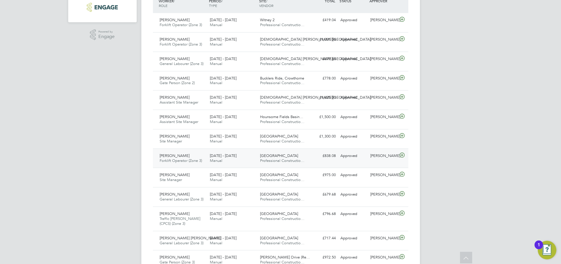
click at [383, 159] on div "Jason Freeman" at bounding box center [383, 156] width 30 height 10
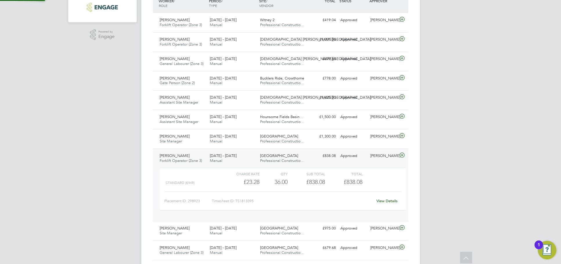
click at [382, 199] on link "View Details" at bounding box center [386, 200] width 21 height 5
click at [375, 137] on div "Jason Freeman" at bounding box center [383, 137] width 30 height 10
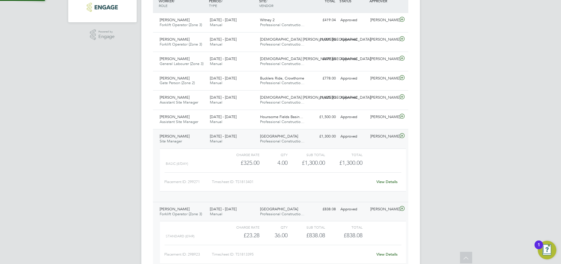
click at [378, 180] on link "View Details" at bounding box center [386, 181] width 21 height 5
click at [377, 140] on div "Jason Freeman" at bounding box center [383, 137] width 30 height 10
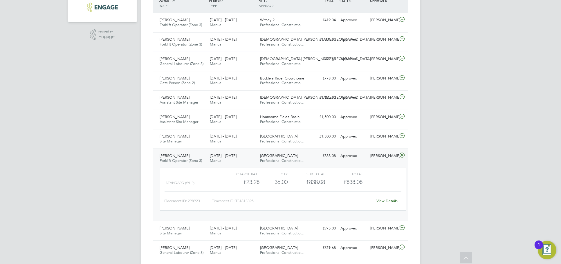
click at [383, 166] on div "Charge rate QTY Sub Total Total Standard (£/HR) £23.28 36 36.00 36 £838.08 £838…" at bounding box center [283, 191] width 251 height 53
click at [383, 161] on div "Jason Freeman" at bounding box center [383, 156] width 30 height 10
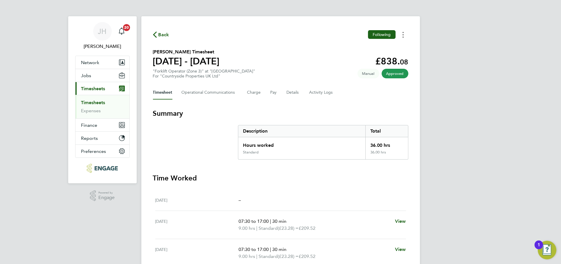
click at [400, 32] on button "Timesheets Menu" at bounding box center [403, 34] width 10 height 9
click at [383, 46] on link "Download timesheet" at bounding box center [374, 48] width 70 height 12
click at [463, 32] on div "JH Jess Hogan Notifications 20 Applications: Network Team Members Businesses Si…" at bounding box center [280, 208] width 561 height 417
click at [404, 38] on button "Timesheets Menu" at bounding box center [403, 34] width 10 height 9
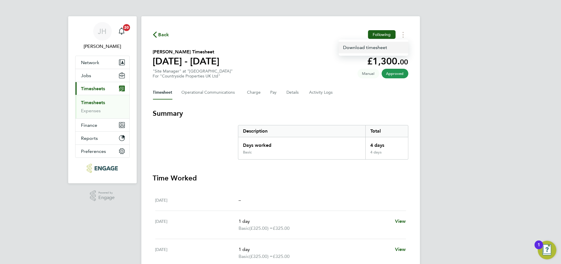
click at [384, 47] on link "Download timesheet" at bounding box center [374, 48] width 70 height 12
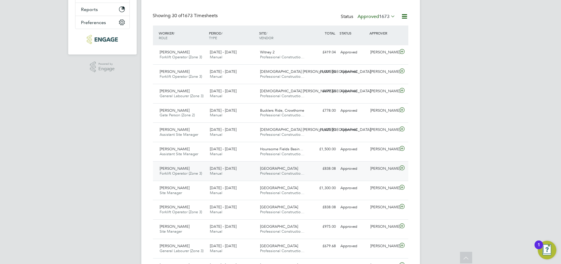
click at [382, 170] on div "Jason Freeman" at bounding box center [383, 169] width 30 height 10
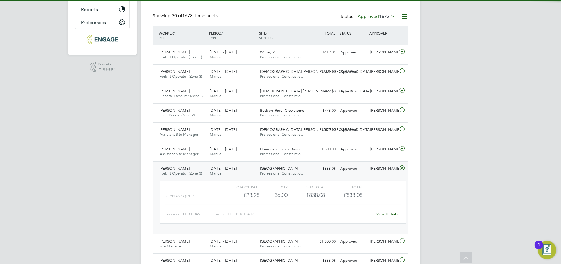
click at [387, 213] on link "View Details" at bounding box center [386, 213] width 21 height 5
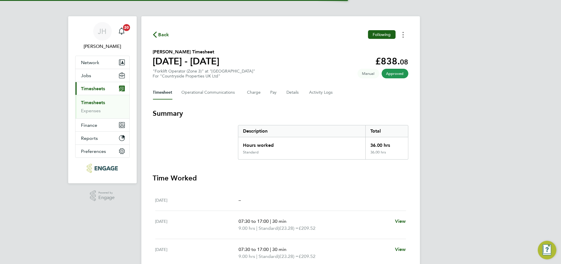
click at [405, 32] on button "Timesheets Menu" at bounding box center [403, 34] width 10 height 9
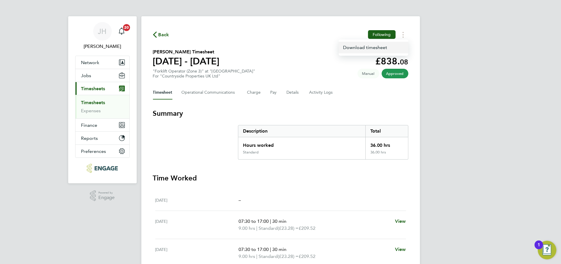
click at [387, 47] on link "Download timesheet" at bounding box center [374, 48] width 70 height 12
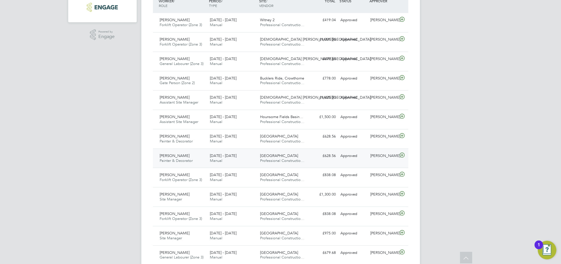
click at [378, 156] on div "Jason Freeman" at bounding box center [383, 156] width 30 height 10
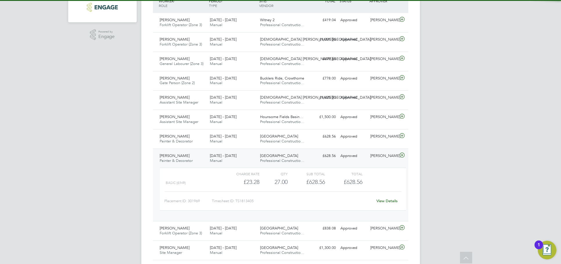
click at [389, 198] on div "View Details" at bounding box center [387, 200] width 28 height 9
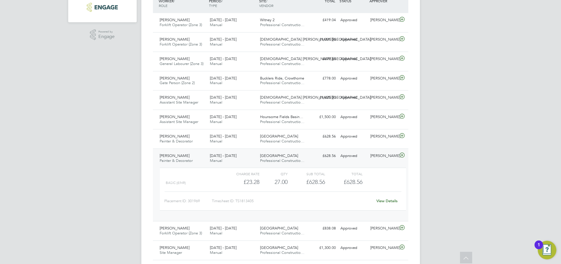
click at [389, 199] on link "View Details" at bounding box center [386, 200] width 21 height 5
click at [380, 137] on div "Jason Freeman" at bounding box center [383, 137] width 30 height 10
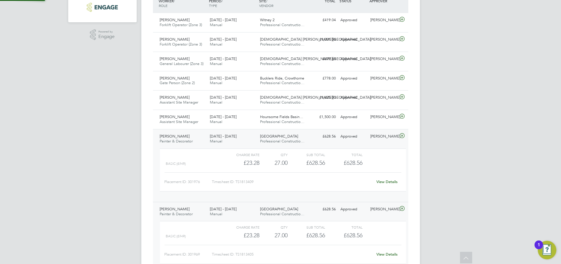
click at [379, 182] on link "View Details" at bounding box center [386, 181] width 21 height 5
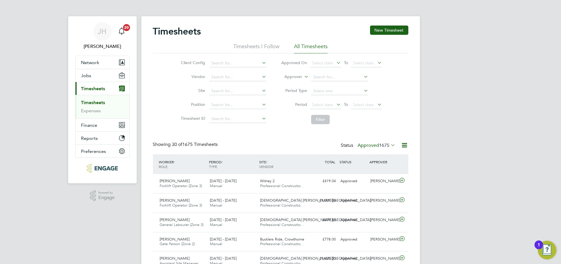
click at [388, 145] on span "1675" at bounding box center [384, 145] width 10 height 6
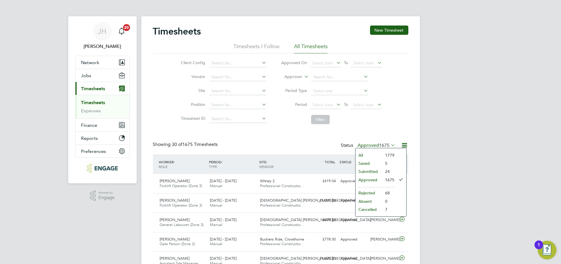
click at [375, 172] on li "Submitted" at bounding box center [368, 171] width 27 height 8
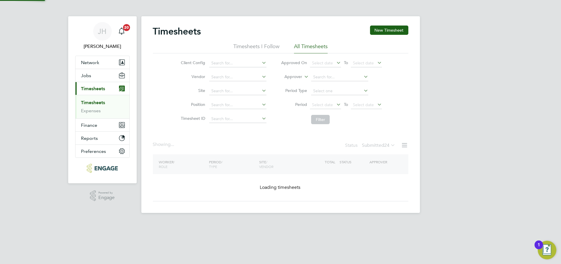
click at [442, 154] on div "JH Jess Hogan Notifications 20 Applications: Network Team Members Businesses Si…" at bounding box center [280, 111] width 561 height 222
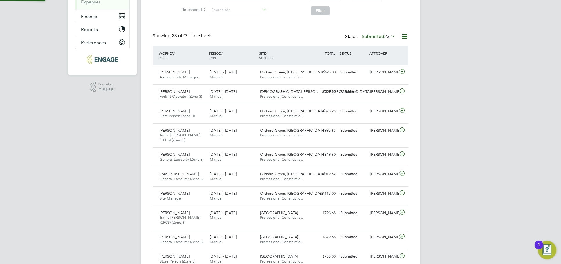
scroll to position [3, 3]
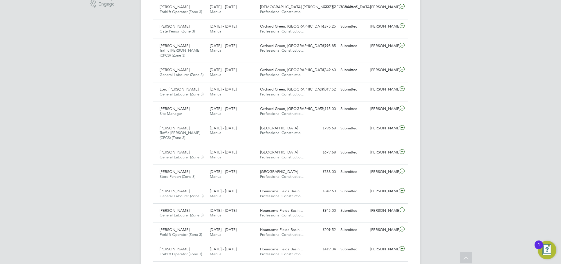
click at [455, 132] on div "JH Jess Hogan Notifications 20 Applications: Network Team Members Businesses Si…" at bounding box center [280, 134] width 561 height 655
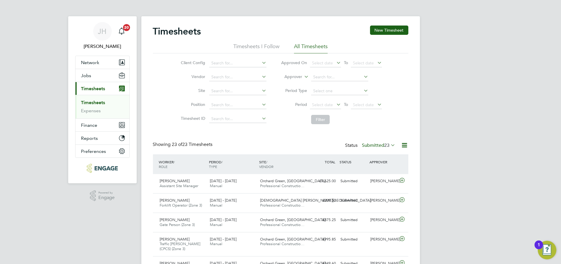
click at [375, 144] on label "Submitted 23" at bounding box center [378, 145] width 33 height 6
click at [375, 178] on li "Approved" at bounding box center [371, 180] width 27 height 8
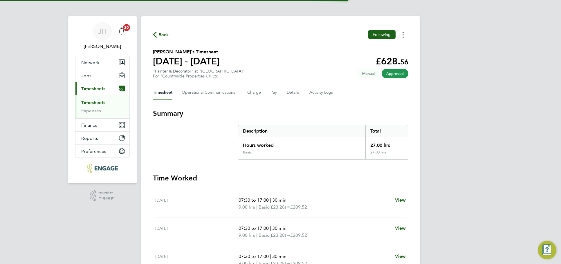
click at [402, 38] on button "Timesheets Menu" at bounding box center [403, 34] width 10 height 9
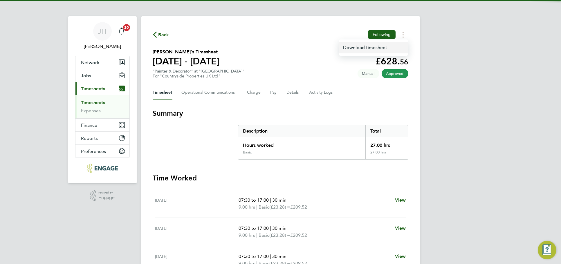
click at [382, 47] on link "Download timesheet" at bounding box center [374, 48] width 70 height 12
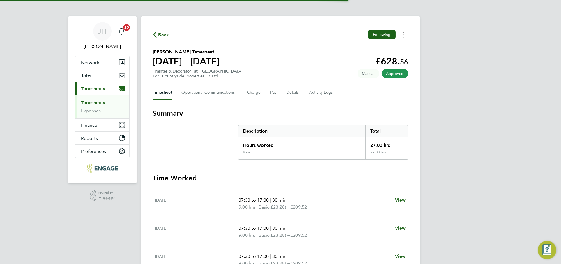
click at [402, 35] on icon "Timesheets Menu" at bounding box center [402, 35] width 1 height 6
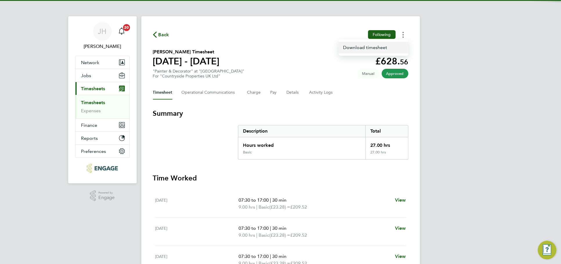
click at [379, 51] on link "Download timesheet" at bounding box center [374, 48] width 70 height 12
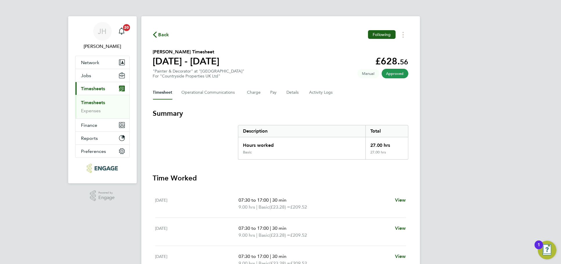
click at [466, 57] on div "JH Jess Hogan Notifications 20 Applications: Network Team Members Businesses Si…" at bounding box center [280, 194] width 561 height 389
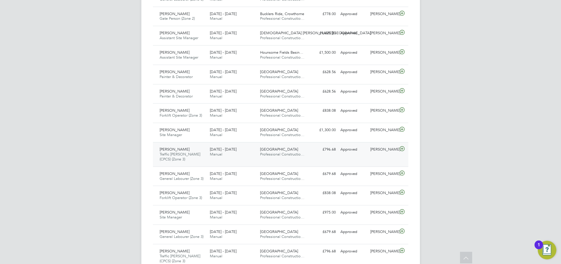
click at [387, 153] on div "Jason Freeman" at bounding box center [383, 150] width 30 height 10
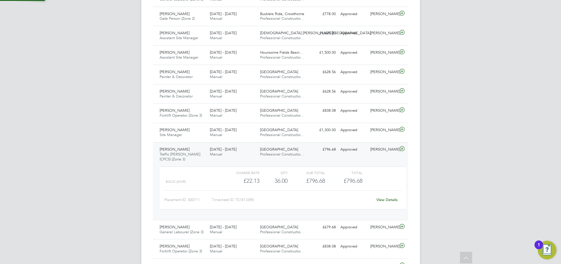
click at [383, 197] on link "View Details" at bounding box center [386, 199] width 21 height 5
click at [438, 109] on div "JH Jess Hogan Notifications 20 Applications: Network Team Members Businesses Si…" at bounding box center [280, 206] width 561 height 862
click at [381, 231] on div "Jason Freeman" at bounding box center [383, 227] width 30 height 10
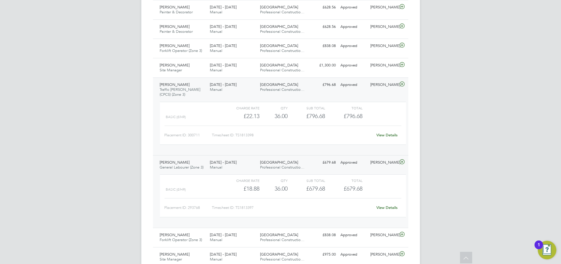
click at [385, 209] on link "View Details" at bounding box center [386, 207] width 21 height 5
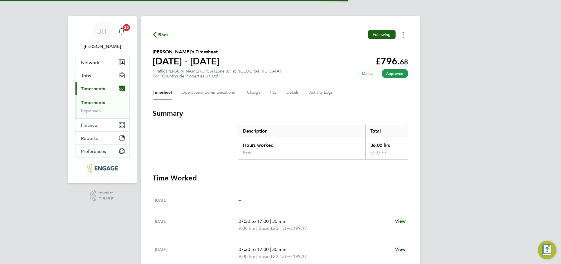
click at [404, 33] on button "Timesheets Menu" at bounding box center [403, 34] width 10 height 9
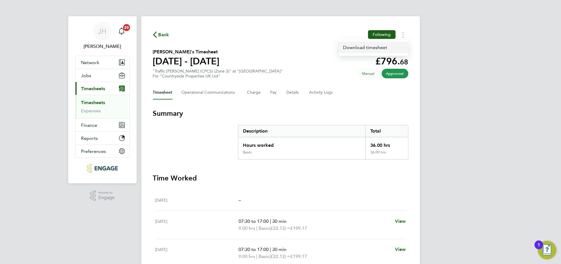
click at [394, 46] on link "Download timesheet" at bounding box center [374, 48] width 70 height 12
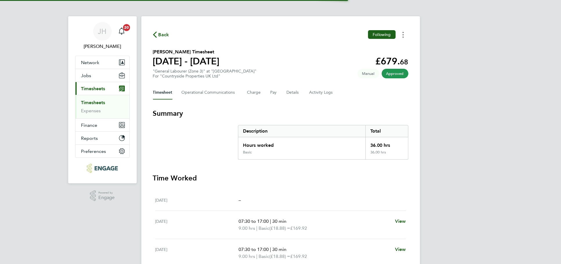
drag, startPoint x: 405, startPoint y: 35, endPoint x: 402, endPoint y: 39, distance: 4.8
click at [405, 35] on button "Timesheets Menu" at bounding box center [403, 34] width 10 height 9
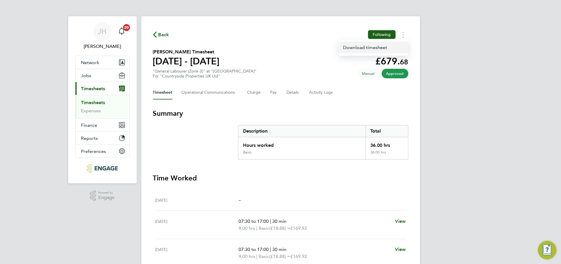
click at [395, 44] on link "Download timesheet" at bounding box center [374, 48] width 70 height 12
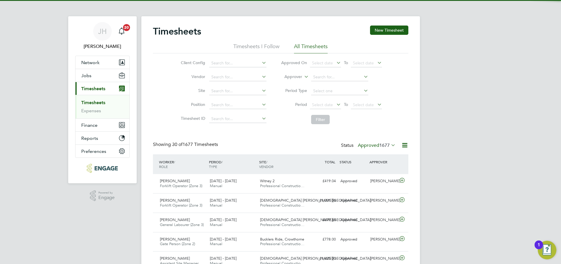
click at [379, 145] on span "1677" at bounding box center [384, 145] width 10 height 6
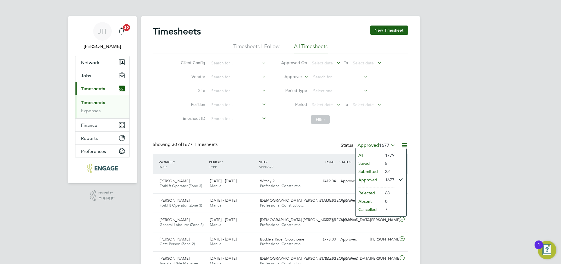
click at [374, 172] on li "Submitted" at bounding box center [368, 171] width 27 height 8
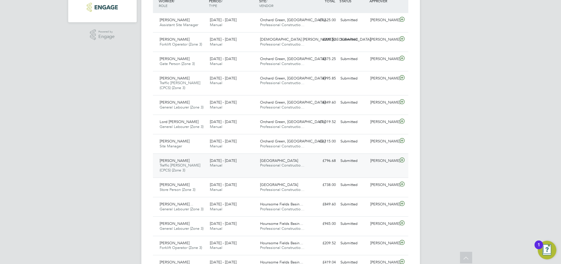
click at [378, 165] on div "Jason Freeman" at bounding box center [383, 161] width 30 height 10
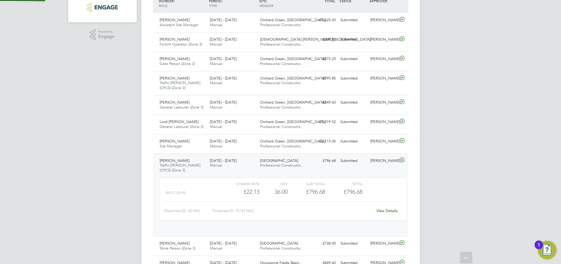
scroll to position [10, 56]
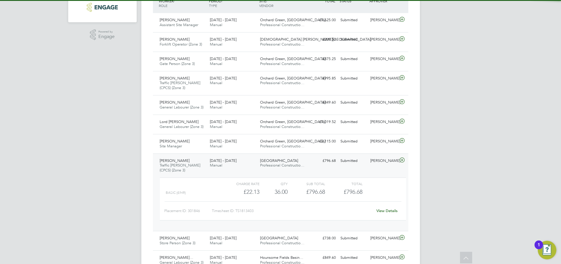
click at [386, 215] on div "View Details" at bounding box center [387, 210] width 28 height 9
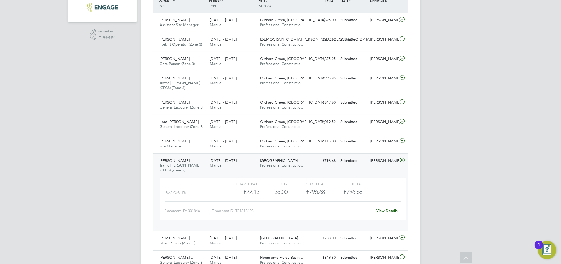
click at [386, 212] on link "View Details" at bounding box center [386, 210] width 21 height 5
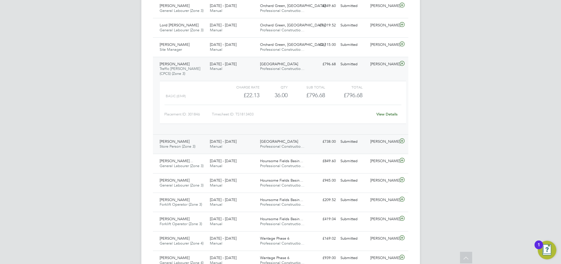
click at [383, 142] on div "[PERSON_NAME]" at bounding box center [383, 142] width 30 height 10
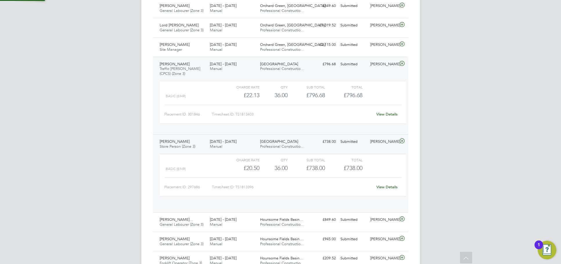
scroll to position [10, 56]
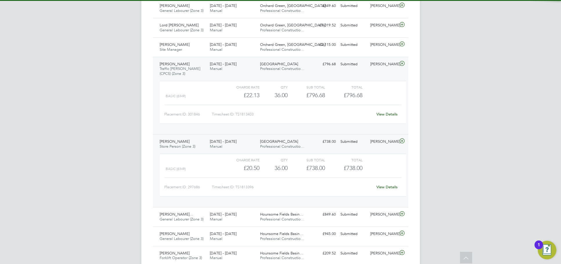
click at [386, 185] on link "View Details" at bounding box center [386, 186] width 21 height 5
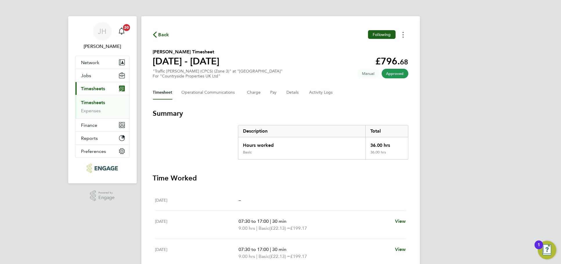
click at [402, 33] on icon "Timesheets Menu" at bounding box center [402, 35] width 1 height 6
click at [384, 50] on link "Download timesheet" at bounding box center [374, 48] width 70 height 12
click at [477, 35] on div "[PERSON_NAME] Notifications 20 Applications: Network Team Members Businesses Si…" at bounding box center [280, 208] width 561 height 417
click at [401, 37] on button "Timesheets Menu" at bounding box center [403, 34] width 10 height 9
click at [396, 44] on link "Download timesheet" at bounding box center [374, 48] width 70 height 12
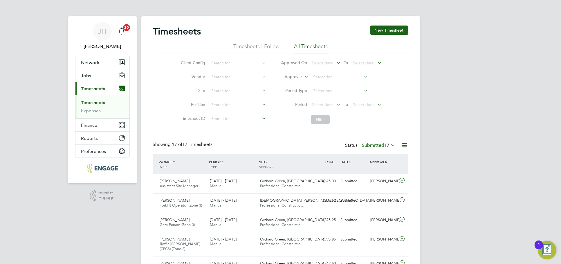
click at [381, 145] on label "Submitted 17" at bounding box center [378, 145] width 33 height 6
click at [370, 179] on li "Approved" at bounding box center [371, 180] width 27 height 8
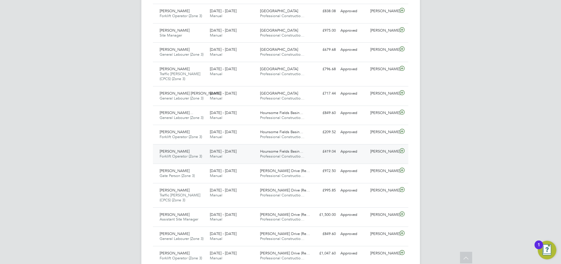
click at [377, 155] on div "Gemma Owen" at bounding box center [383, 152] width 30 height 10
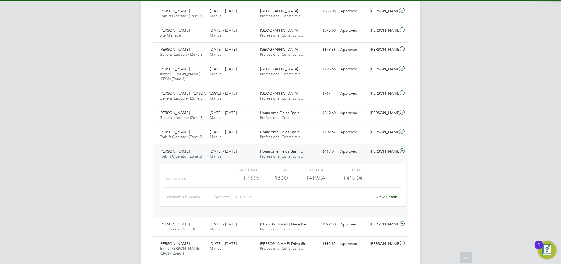
click at [390, 196] on link "View Details" at bounding box center [386, 196] width 21 height 5
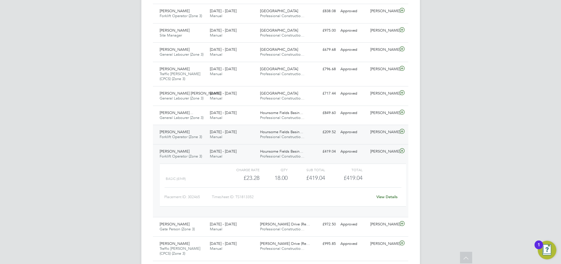
click at [384, 135] on div "Gemma Owen" at bounding box center [383, 132] width 30 height 10
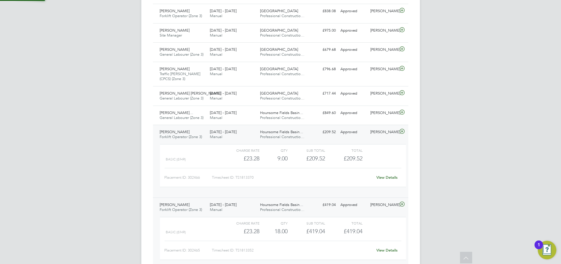
click at [388, 177] on link "View Details" at bounding box center [386, 177] width 21 height 5
click at [461, 44] on div "JH Jess Hogan Notifications 20 Applications: Network Team Members Businesses Si…" at bounding box center [280, 9] width 561 height 920
click at [383, 113] on div "Gemma Owen" at bounding box center [383, 113] width 30 height 10
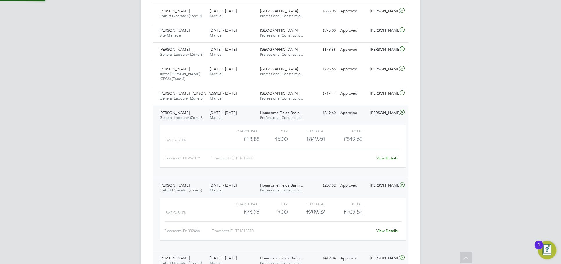
click at [385, 156] on link "View Details" at bounding box center [386, 157] width 21 height 5
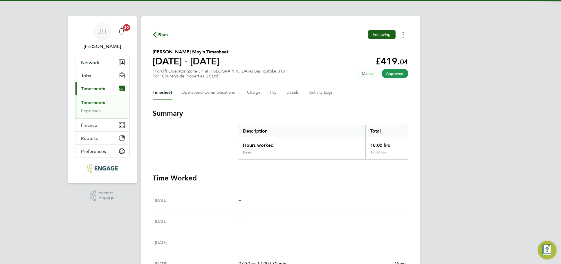
click at [403, 35] on circle "Timesheets Menu" at bounding box center [402, 34] width 1 height 1
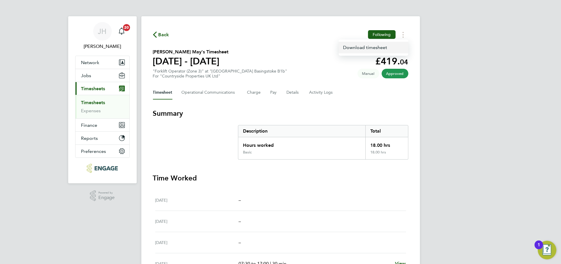
click at [386, 49] on link "Download timesheet" at bounding box center [374, 48] width 70 height 12
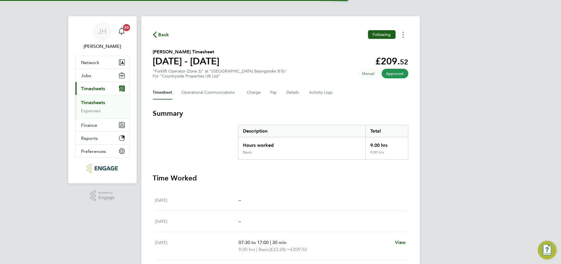
click at [400, 35] on button "Timesheets Menu" at bounding box center [403, 34] width 10 height 9
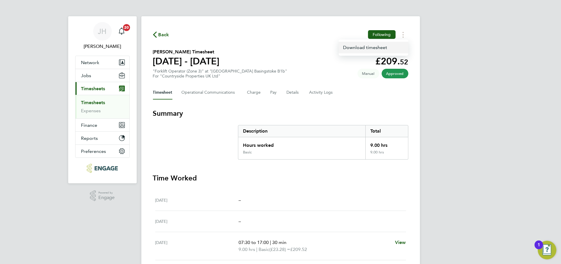
click at [395, 46] on link "Download timesheet" at bounding box center [374, 48] width 70 height 12
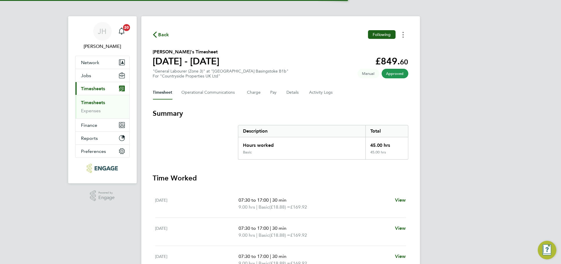
click at [404, 34] on button "Timesheets Menu" at bounding box center [403, 34] width 10 height 9
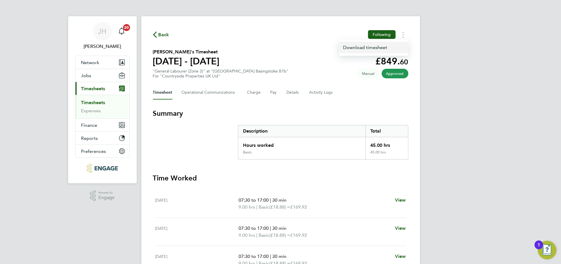
click at [377, 50] on link "Download timesheet" at bounding box center [374, 48] width 70 height 12
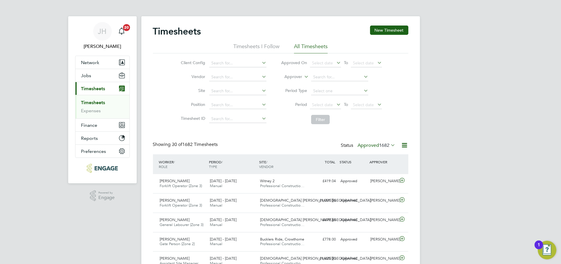
click at [383, 146] on span "1682" at bounding box center [384, 145] width 10 height 6
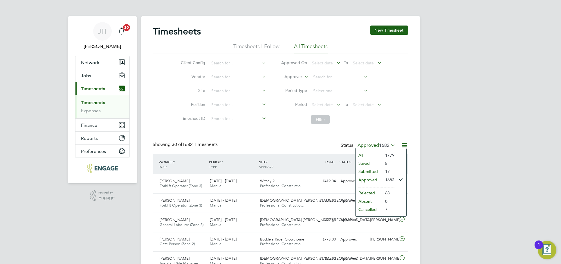
click at [374, 173] on li "Submitted" at bounding box center [368, 171] width 27 height 8
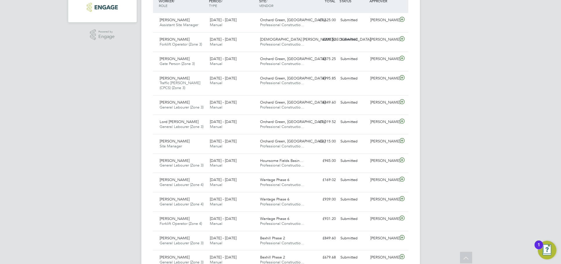
click at [458, 133] on div "JH Jess Hogan Notifications 20 Applications: Network Team Members Businesses Si…" at bounding box center [280, 106] width 561 height 534
click at [468, 172] on div "JH Jess Hogan Notifications 20 Applications: Network Team Members Businesses Si…" at bounding box center [280, 106] width 561 height 534
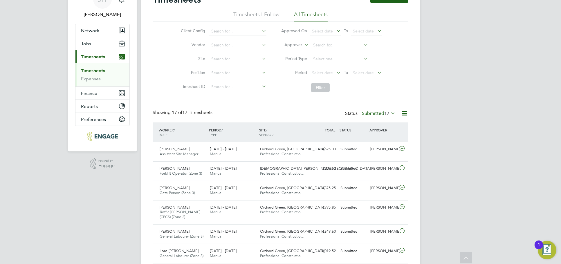
click at [377, 114] on label "Submitted 17" at bounding box center [378, 114] width 33 height 6
click at [371, 146] on li "Approved" at bounding box center [371, 148] width 27 height 8
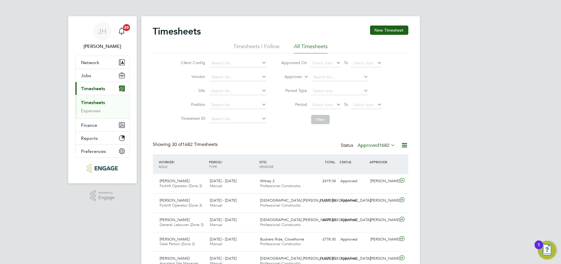
click at [377, 145] on label "Approved 1682" at bounding box center [377, 145] width 38 height 6
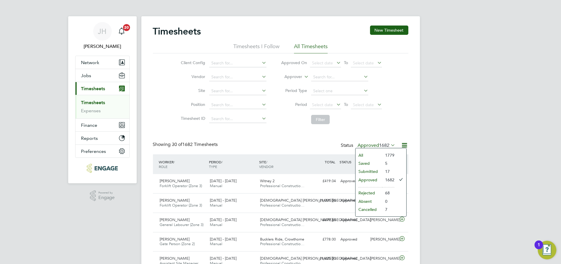
click at [372, 172] on li "Submitted" at bounding box center [368, 171] width 27 height 8
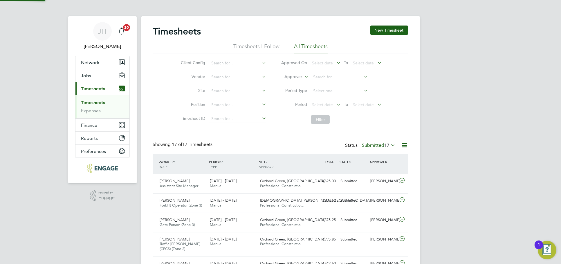
scroll to position [15, 50]
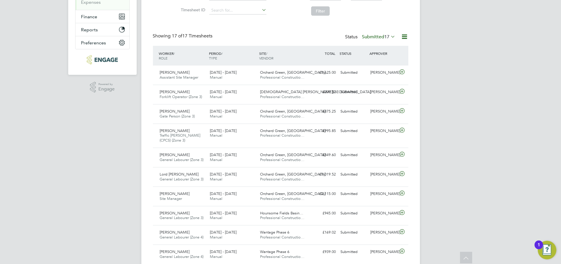
click at [373, 44] on div "Showing 17 of 17 Timesheets Status Submitted 17" at bounding box center [280, 39] width 255 height 13
click at [381, 36] on label "Submitted 17" at bounding box center [378, 37] width 33 height 6
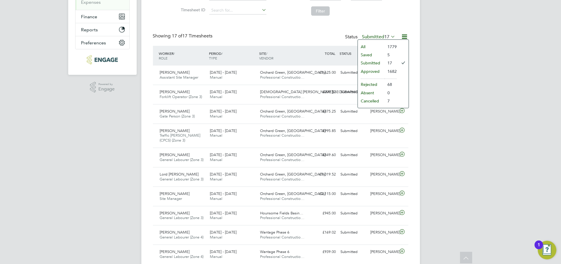
click at [374, 70] on li "Approved" at bounding box center [371, 71] width 27 height 8
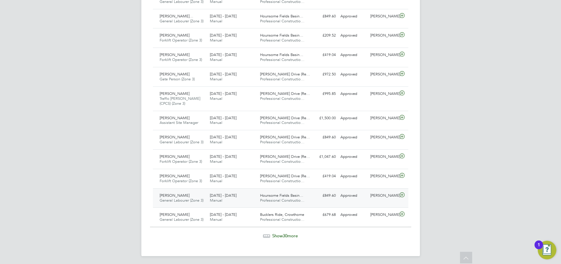
click at [386, 199] on div "Wayne Harris" at bounding box center [383, 196] width 30 height 10
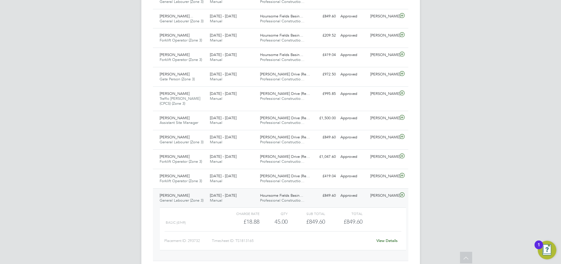
click at [386, 238] on link "View Details" at bounding box center [386, 240] width 21 height 5
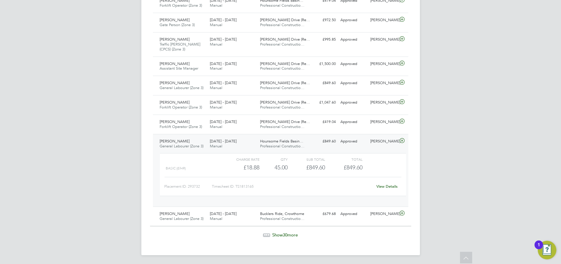
click at [393, 144] on div "Wayne Harris" at bounding box center [383, 142] width 30 height 10
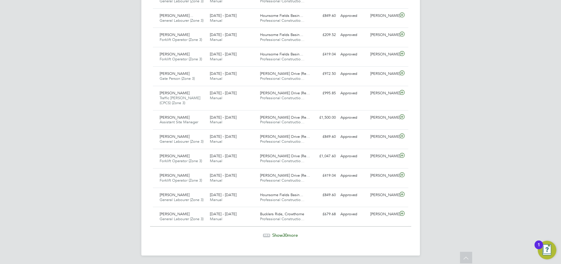
click at [291, 237] on span "Show 30 more" at bounding box center [285, 235] width 26 height 6
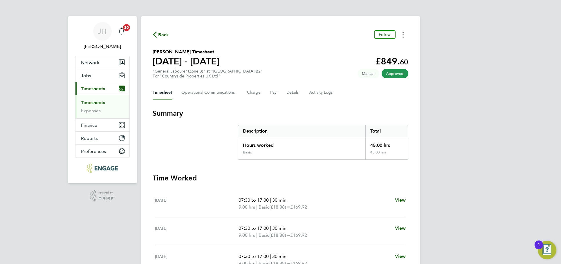
click at [405, 36] on button "Timesheets Menu" at bounding box center [403, 34] width 10 height 9
click at [376, 53] on link "Download timesheet" at bounding box center [374, 48] width 70 height 12
click at [463, 54] on div "[PERSON_NAME] Notifications 20 Applications: Network Team Members Businesses Si…" at bounding box center [280, 212] width 561 height 424
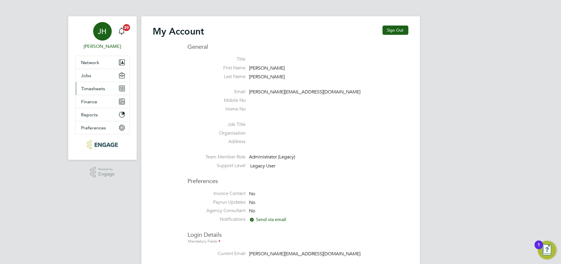
type input "[PERSON_NAME][EMAIL_ADDRESS][DOMAIN_NAME]"
click at [102, 86] on span "Timesheets" at bounding box center [93, 89] width 24 height 6
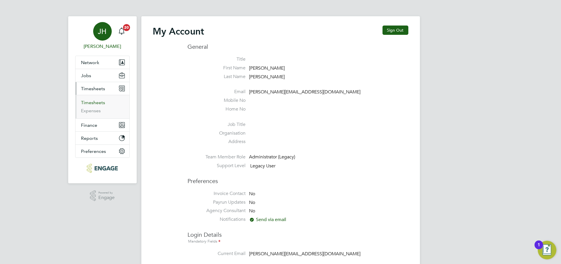
click at [96, 102] on link "Timesheets" at bounding box center [93, 103] width 24 height 6
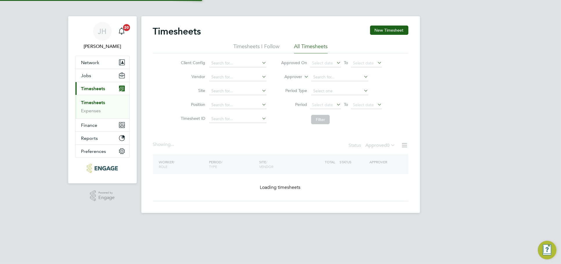
click at [431, 157] on div "[PERSON_NAME] Notifications 20 Applications: Network Team Members Businesses Si…" at bounding box center [280, 111] width 561 height 222
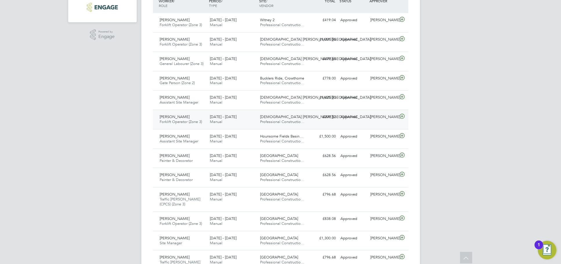
click at [384, 121] on div "Richard Gerrett" at bounding box center [383, 117] width 30 height 10
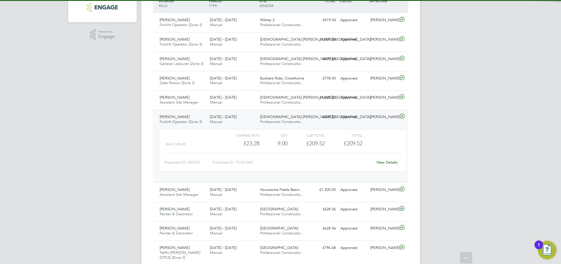
click at [386, 163] on link "View Details" at bounding box center [386, 162] width 21 height 5
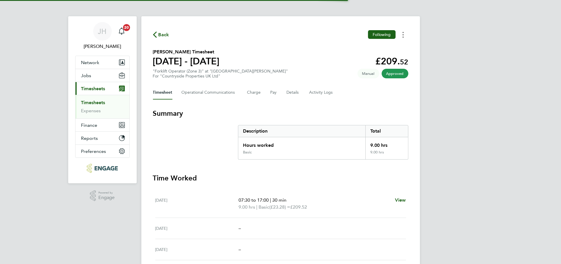
click at [402, 38] on button "Timesheets Menu" at bounding box center [403, 34] width 10 height 9
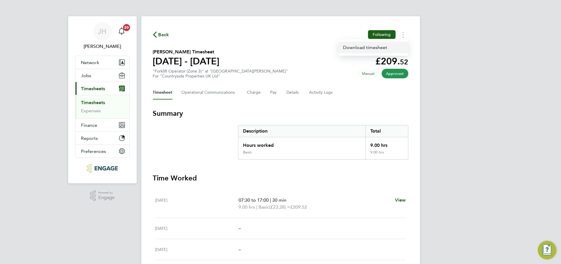
click at [394, 45] on link "Download timesheet" at bounding box center [374, 48] width 70 height 12
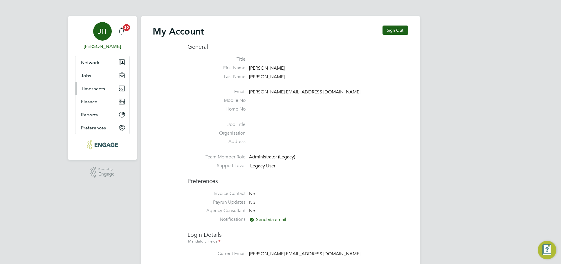
type input "jessica@pcrnet.co.uk"
click at [106, 87] on button "Timesheets" at bounding box center [102, 88] width 54 height 13
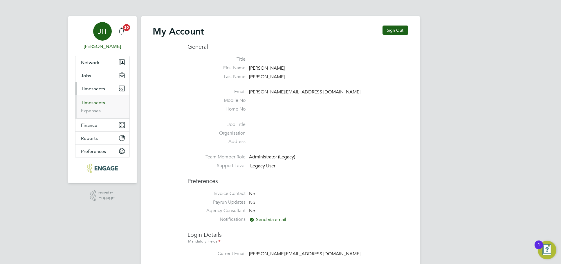
click at [97, 104] on link "Timesheets" at bounding box center [93, 103] width 24 height 6
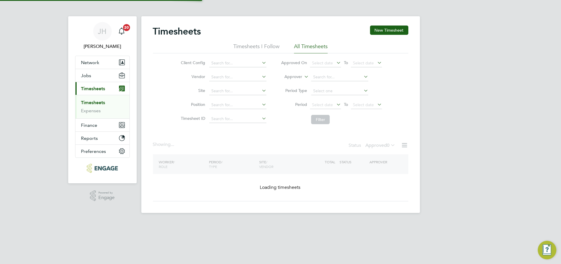
click at [378, 148] on div "Status Approved 0" at bounding box center [373, 146] width 48 height 8
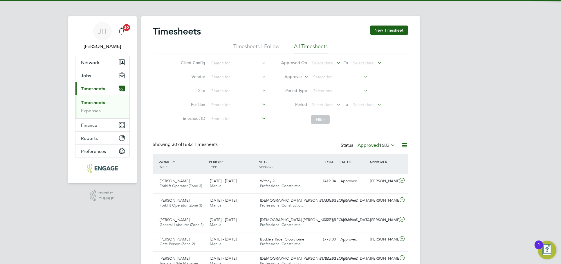
click at [380, 144] on span "1683" at bounding box center [384, 145] width 10 height 6
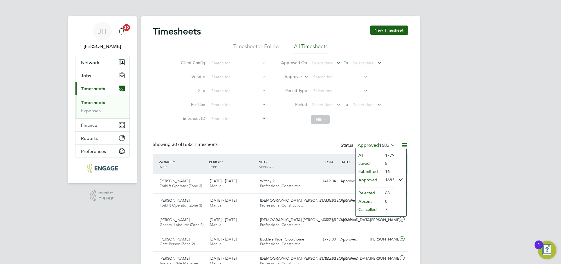
click at [371, 171] on li "Submitted" at bounding box center [368, 171] width 27 height 8
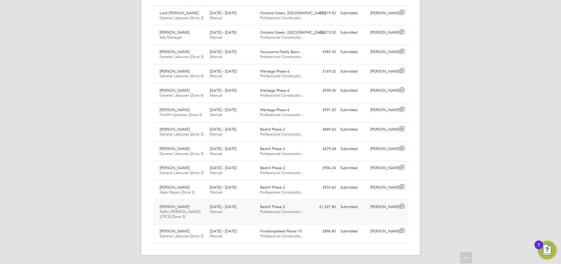
click at [382, 217] on div "Sunkanmi Eluwole Traffic Marshall (CPCS) (Zone 3) 25 - 31 Aug 2025 25 - 31 Aug …" at bounding box center [280, 212] width 255 height 24
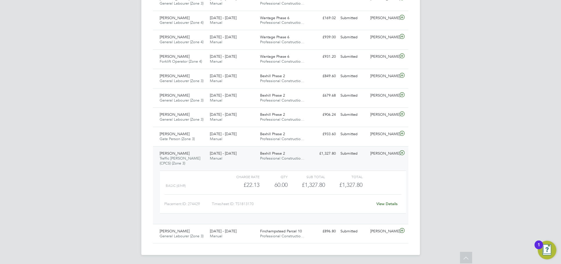
click at [390, 204] on link "View Details" at bounding box center [386, 203] width 21 height 5
click at [380, 131] on div "Kevin Shannon" at bounding box center [383, 134] width 30 height 10
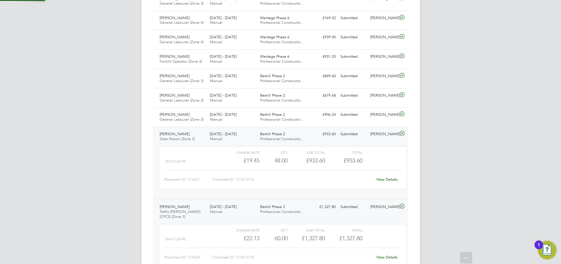
click at [385, 175] on div "View Details" at bounding box center [387, 179] width 28 height 9
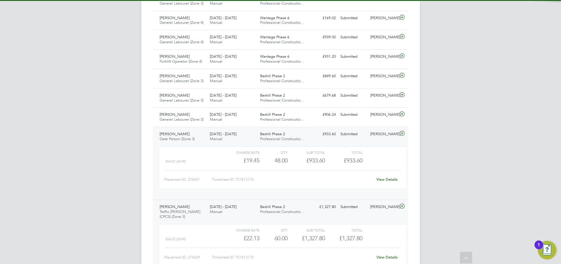
click at [384, 176] on div "View Details" at bounding box center [387, 179] width 28 height 9
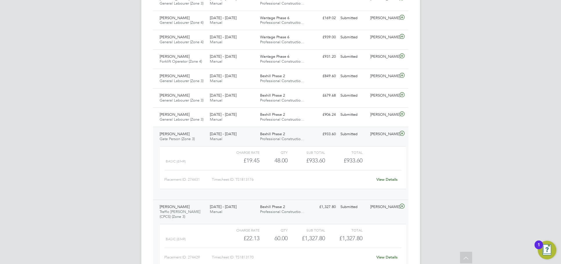
click at [386, 179] on link "View Details" at bounding box center [386, 179] width 21 height 5
click at [374, 114] on div "Kevin Shannon" at bounding box center [383, 115] width 30 height 10
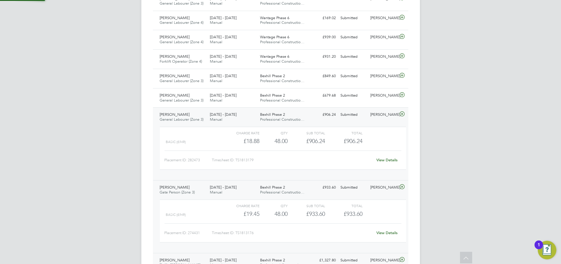
click at [392, 158] on link "View Details" at bounding box center [386, 160] width 21 height 5
click at [382, 99] on div "Kevin Shannon" at bounding box center [383, 96] width 30 height 10
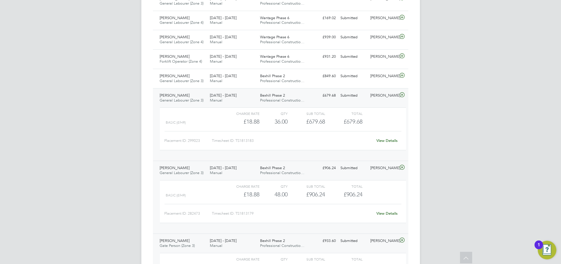
click at [387, 141] on link "View Details" at bounding box center [386, 140] width 21 height 5
click at [367, 97] on div "Submitted" at bounding box center [353, 96] width 30 height 10
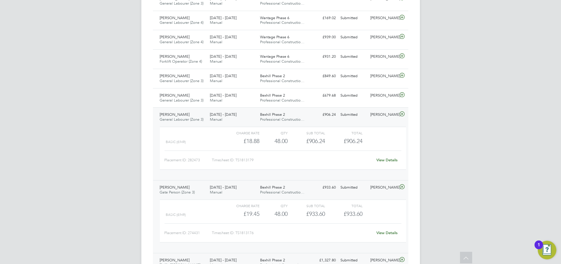
click at [381, 120] on div "Lee Saunders General Labourer (Zone 3) 25 - 31 Aug 2025 25 - 31 Aug 2025 Manual…" at bounding box center [280, 143] width 255 height 73
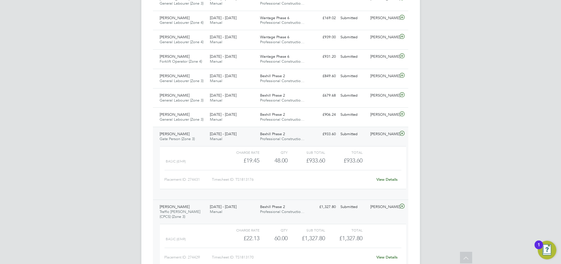
click at [380, 137] on div "Kevin Shannon" at bounding box center [383, 134] width 30 height 10
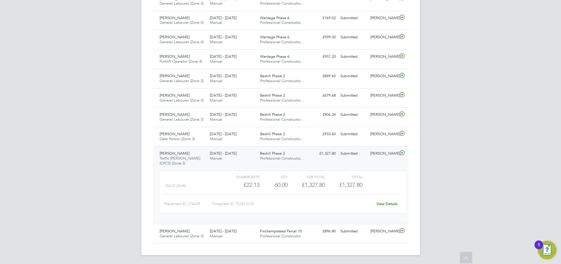
click at [378, 155] on div "Kevin Shannon" at bounding box center [383, 154] width 30 height 10
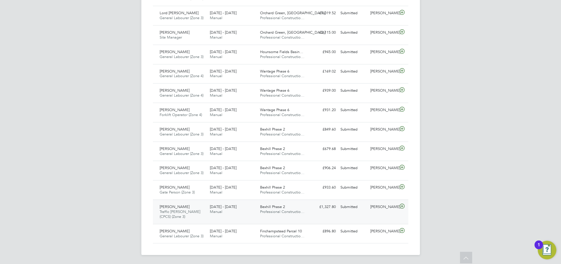
click at [370, 209] on div "[PERSON_NAME]" at bounding box center [383, 207] width 30 height 10
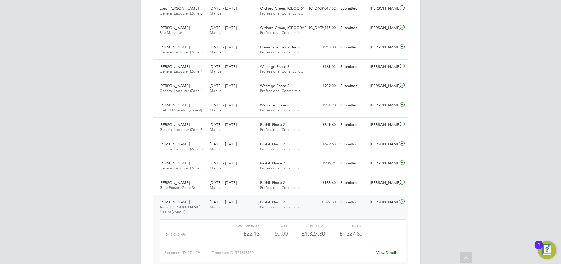
scroll to position [10, 56]
click at [384, 252] on link "View Details" at bounding box center [386, 252] width 21 height 5
click at [376, 183] on div "[PERSON_NAME]" at bounding box center [383, 183] width 30 height 10
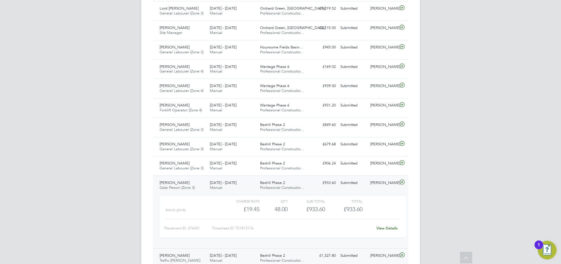
click at [385, 224] on div "View Details" at bounding box center [387, 228] width 28 height 9
click at [383, 228] on link "View Details" at bounding box center [386, 228] width 21 height 5
click at [378, 169] on div "Lee Saunders General Labourer (Zone 3) 25 - 31 Aug 2025 25 - 31 Aug 2025 Manual…" at bounding box center [280, 165] width 255 height 19
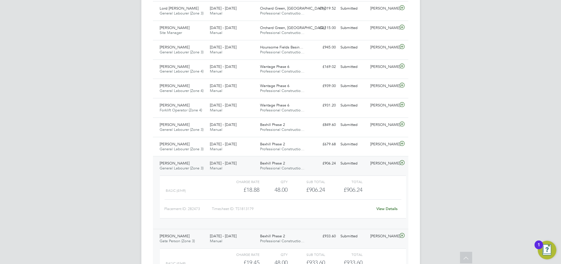
click at [392, 209] on link "View Details" at bounding box center [386, 208] width 21 height 5
click at [364, 145] on div "Submitted" at bounding box center [353, 145] width 30 height 10
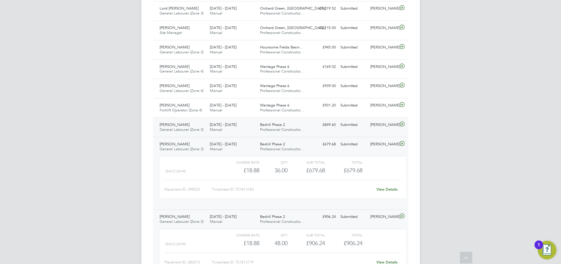
click at [378, 127] on div "Kevin Shannon" at bounding box center [383, 125] width 30 height 10
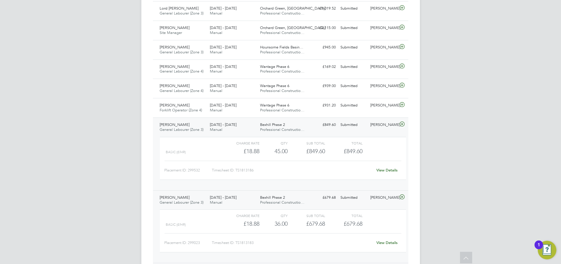
click at [387, 171] on link "View Details" at bounding box center [386, 170] width 21 height 5
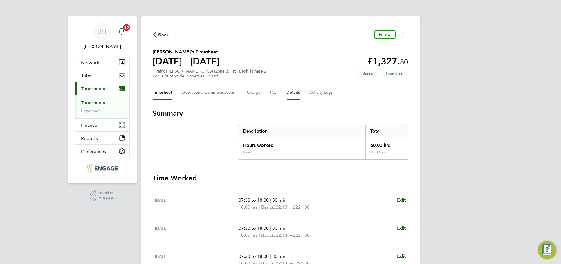
click at [292, 91] on button "Details" at bounding box center [293, 93] width 13 height 14
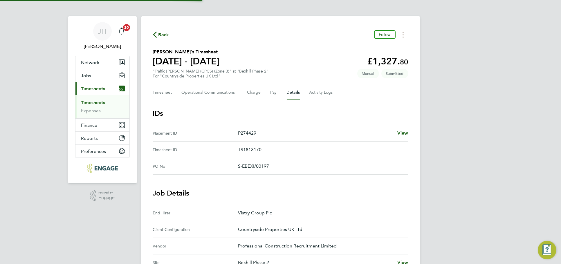
scroll to position [169, 0]
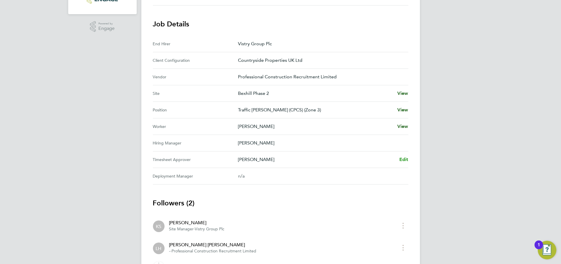
click at [401, 159] on span "Edit" at bounding box center [403, 160] width 9 height 6
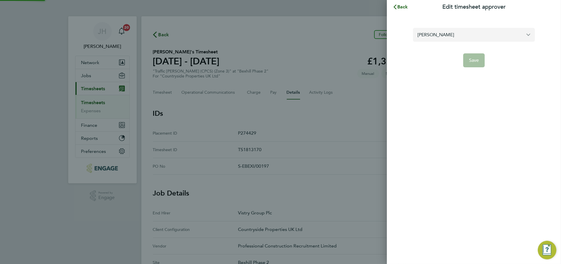
click at [466, 32] on input "[PERSON_NAME]" at bounding box center [474, 35] width 122 height 14
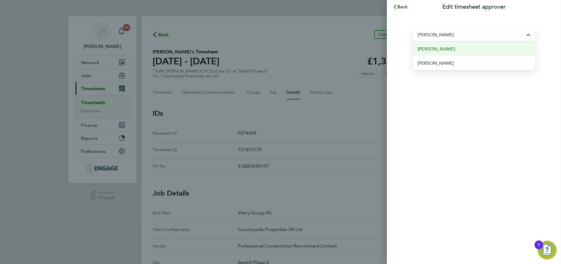
click at [459, 49] on li "[PERSON_NAME]" at bounding box center [474, 49] width 122 height 14
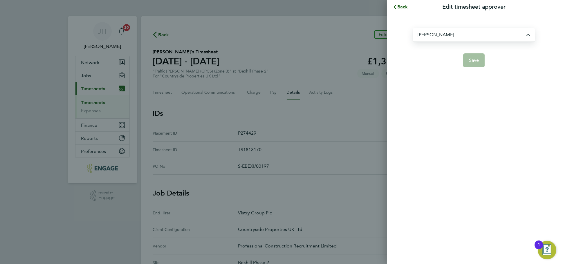
type input "[PERSON_NAME]"
click at [473, 59] on span "Save" at bounding box center [474, 60] width 10 height 6
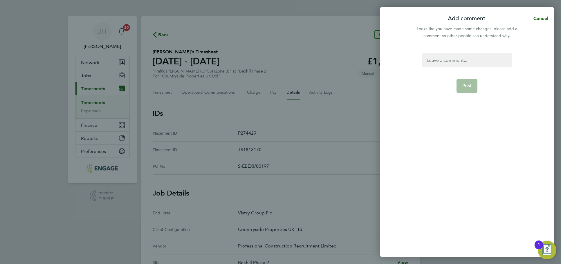
click at [460, 62] on div at bounding box center [467, 60] width 90 height 14
click at [454, 59] on div at bounding box center [467, 60] width 90 height 14
drag, startPoint x: 486, startPoint y: 61, endPoint x: 408, endPoint y: 60, distance: 77.8
click at [408, 60] on div "timesheet approver Post" at bounding box center [467, 151] width 174 height 211
copy div "timesheet approver"
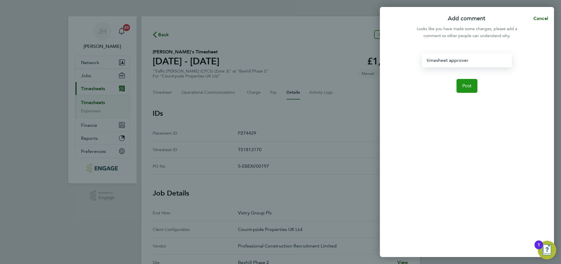
click at [467, 84] on span "Post" at bounding box center [467, 86] width 10 height 6
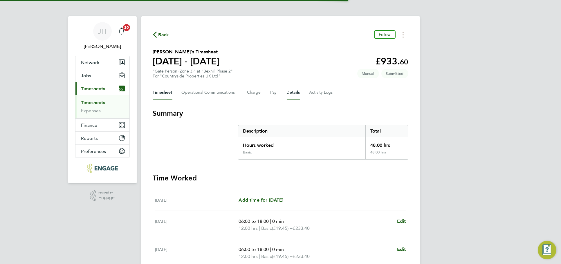
click at [289, 93] on button "Details" at bounding box center [293, 93] width 13 height 14
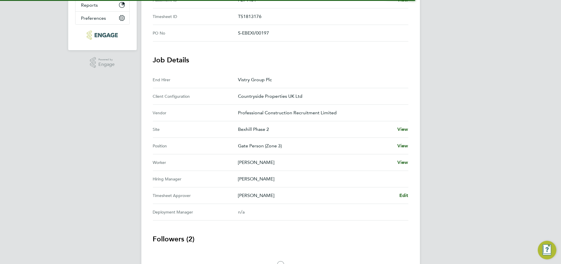
scroll to position [169, 0]
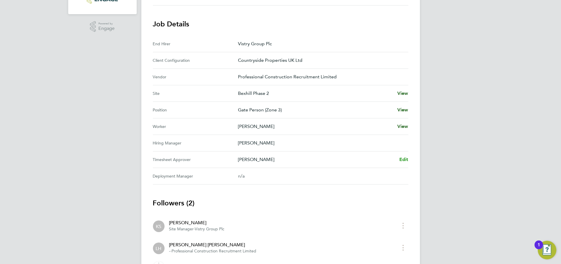
click at [406, 157] on span "Edit" at bounding box center [403, 160] width 9 height 6
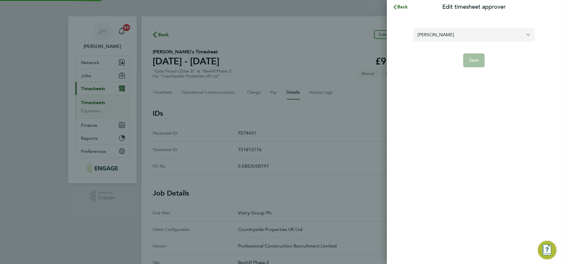
click at [463, 38] on input "[PERSON_NAME]" at bounding box center [474, 35] width 122 height 14
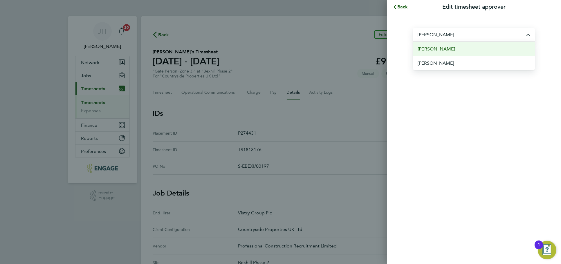
click at [464, 51] on li "[PERSON_NAME]" at bounding box center [474, 49] width 122 height 14
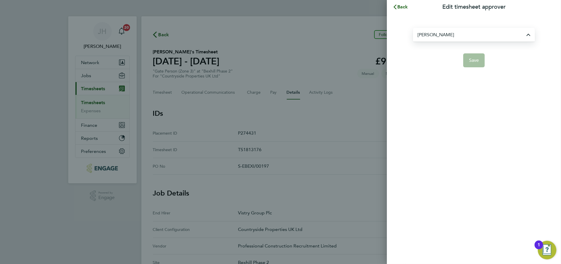
type input "[PERSON_NAME]"
click at [474, 67] on div "John O'Neill Save" at bounding box center [474, 44] width 174 height 60
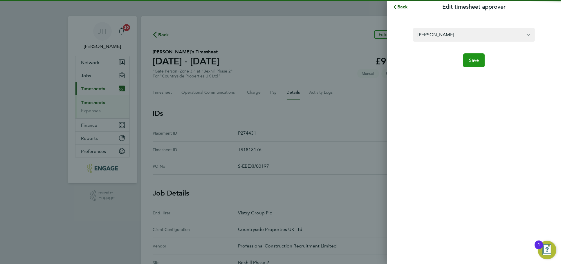
click at [474, 63] on button "Save" at bounding box center [474, 60] width 22 height 14
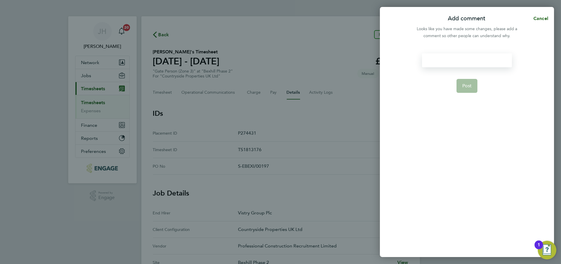
click at [452, 64] on div at bounding box center [467, 60] width 90 height 14
click at [475, 61] on div at bounding box center [467, 60] width 90 height 14
paste div
click at [474, 85] on button "Post" at bounding box center [466, 86] width 21 height 14
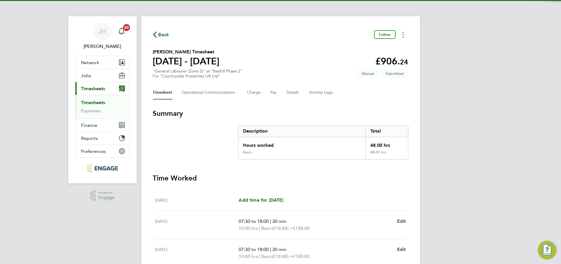
click at [403, 33] on circle "Timesheets Menu" at bounding box center [402, 32] width 1 height 1
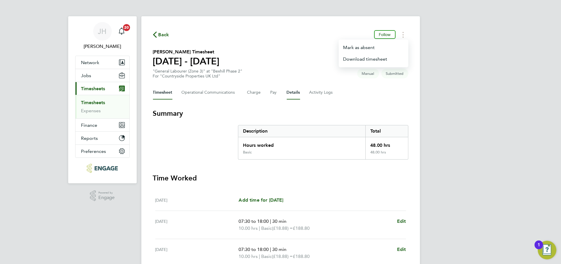
click at [291, 90] on button "Details" at bounding box center [293, 93] width 13 height 14
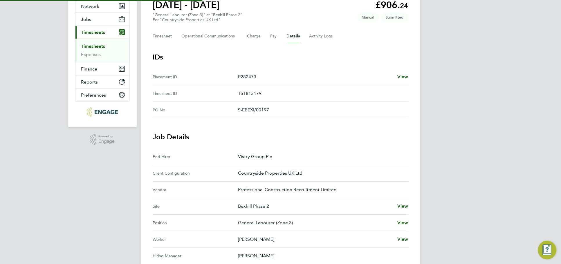
scroll to position [161, 0]
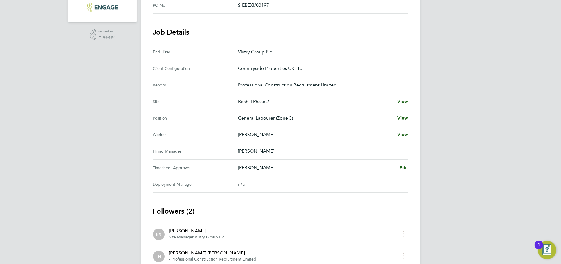
click at [408, 166] on div "Back Follow Lee Saunders's Timesheet 25 - 31 Aug 2025 £906. 24 "General Laboure…" at bounding box center [280, 76] width 278 height 442
click at [405, 164] on link "Edit" at bounding box center [403, 167] width 9 height 7
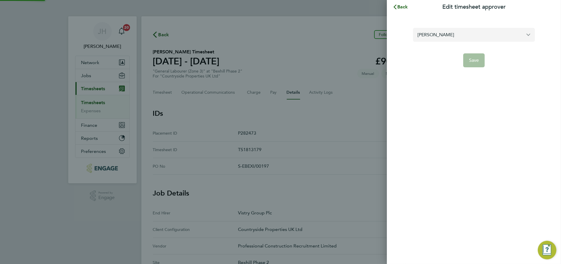
click at [480, 28] on input "[PERSON_NAME]" at bounding box center [474, 35] width 122 height 14
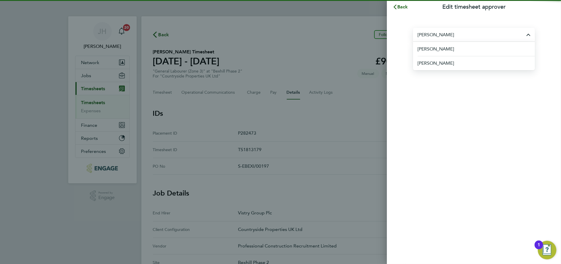
click at [468, 50] on li "[PERSON_NAME]" at bounding box center [475, 49] width 117 height 14
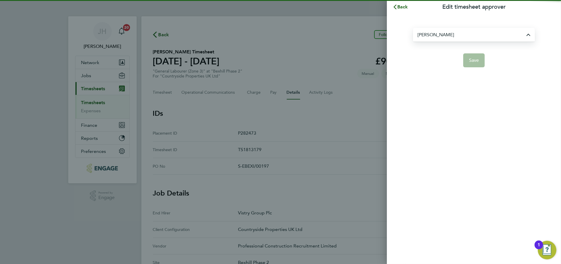
type input "[PERSON_NAME]"
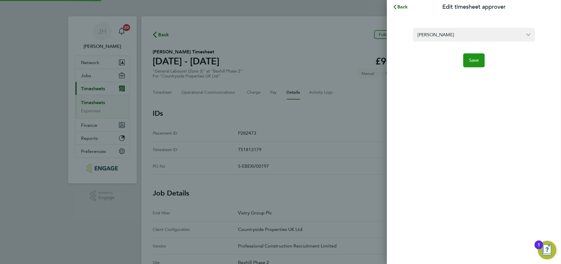
click at [470, 59] on span "Save" at bounding box center [474, 60] width 10 height 6
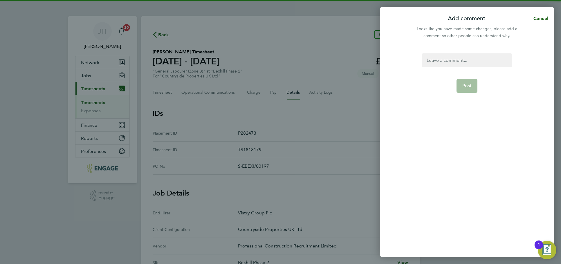
click at [453, 66] on div at bounding box center [467, 60] width 90 height 14
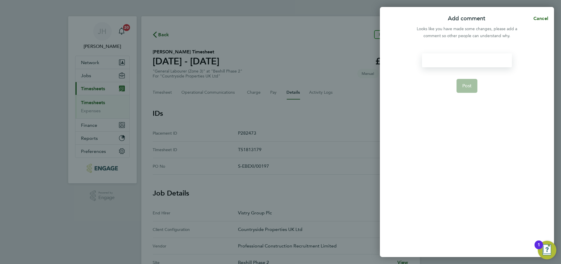
click at [463, 62] on div at bounding box center [467, 60] width 90 height 14
paste div
click at [468, 84] on span "Post" at bounding box center [467, 86] width 10 height 6
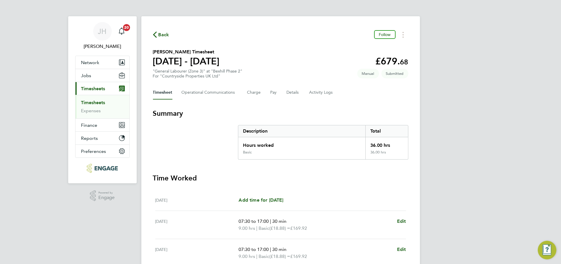
scroll to position [97, 0]
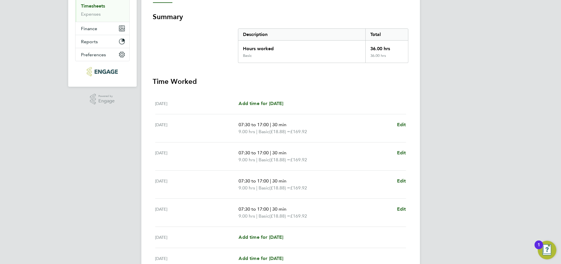
click at [280, 106] on div "[DATE] Add time for [DATE] Add time for [DATE]" at bounding box center [280, 103] width 251 height 21
click at [282, 104] on span "Add time for [DATE]" at bounding box center [260, 104] width 45 height 6
select select "30"
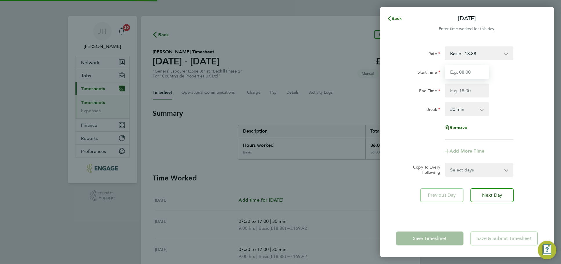
click at [462, 70] on input "Start Time" at bounding box center [467, 72] width 44 height 14
type input "07:30"
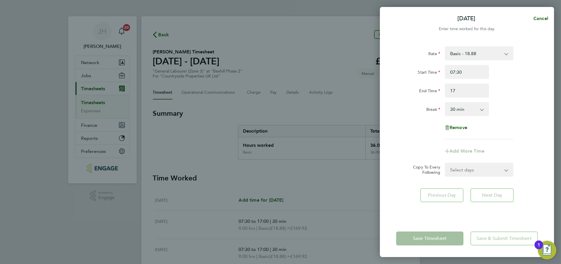
type input "17:00"
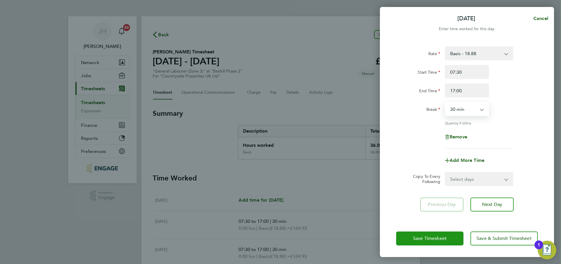
click at [443, 234] on button "Save Timesheet" at bounding box center [429, 238] width 67 height 14
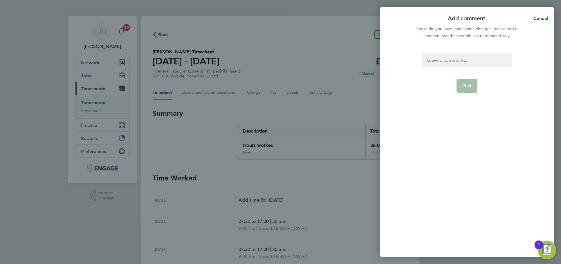
click at [468, 64] on div at bounding box center [467, 60] width 90 height 14
click at [458, 61] on div at bounding box center [467, 60] width 90 height 14
click at [472, 86] on button "Post" at bounding box center [466, 86] width 21 height 14
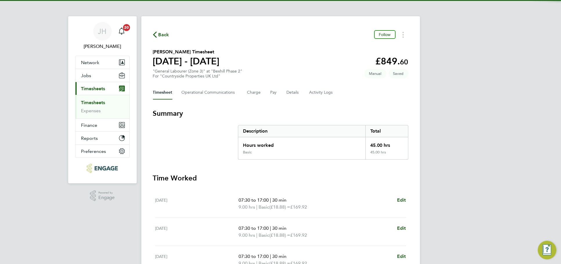
click at [433, 124] on div "JH Jess Hogan Notifications 20 Applications: Network Team Members Businesses Si…" at bounding box center [280, 212] width 561 height 424
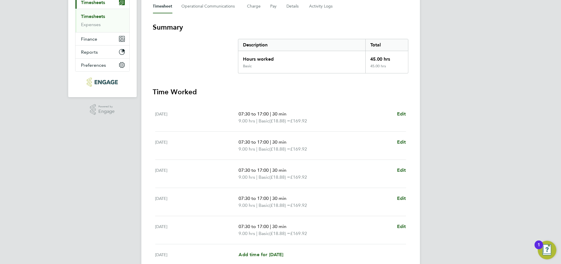
scroll to position [29, 0]
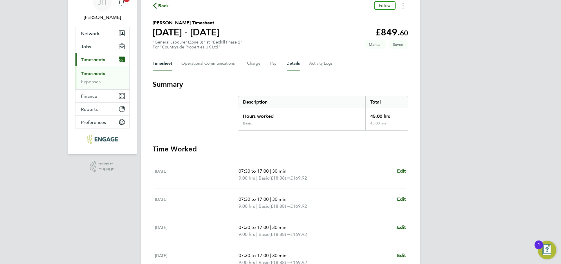
click at [294, 61] on button "Details" at bounding box center [293, 64] width 13 height 14
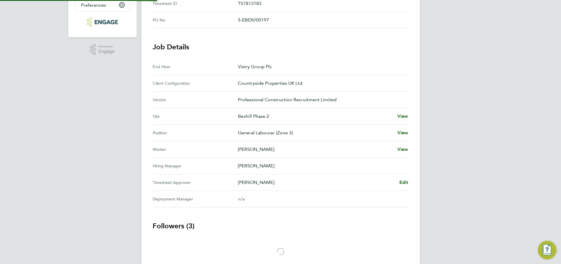
scroll to position [161, 0]
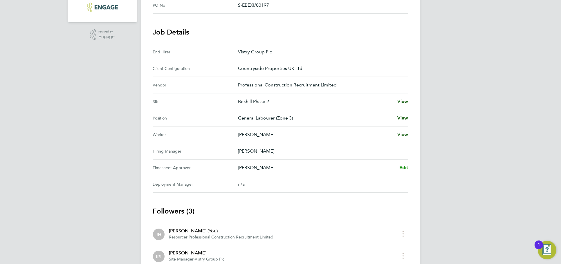
click at [404, 165] on span "Edit" at bounding box center [403, 168] width 9 height 6
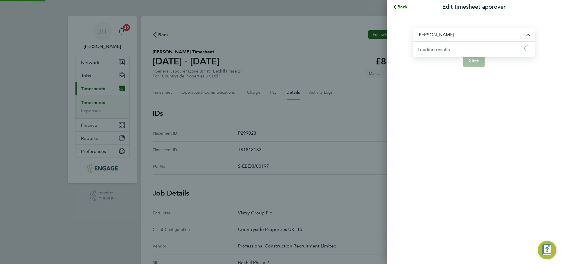
click at [461, 37] on input "Kevin Shannon" at bounding box center [474, 35] width 122 height 14
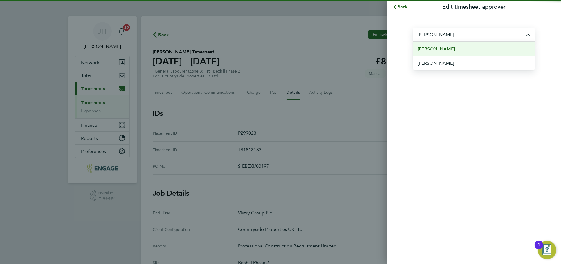
click at [458, 49] on li "John O'Neill" at bounding box center [474, 49] width 122 height 14
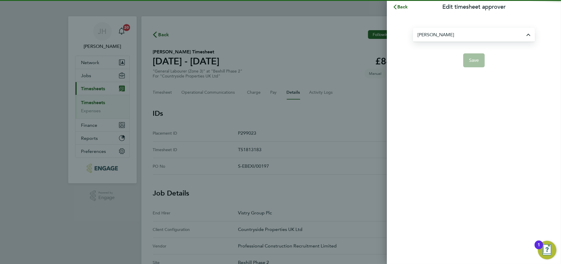
type input "John O'Neill"
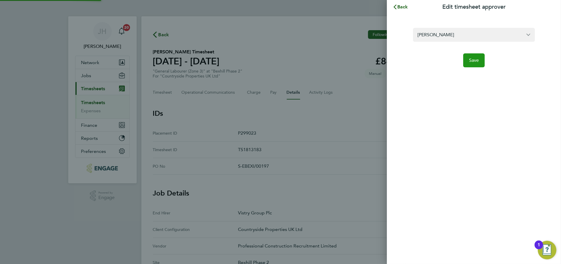
click at [473, 59] on span "Save" at bounding box center [474, 60] width 10 height 6
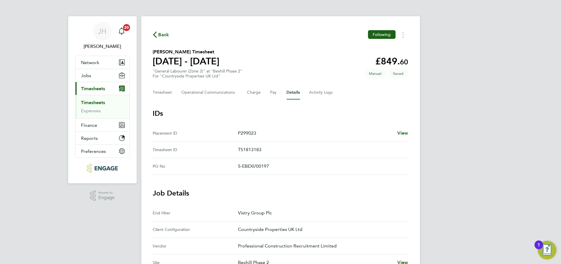
drag, startPoint x: 455, startPoint y: 106, endPoint x: 299, endPoint y: 195, distance: 180.5
click at [454, 110] on div "JH Jess Hogan Notifications 20 Applications: Network Team Members Businesses Si…" at bounding box center [280, 244] width 561 height 489
click at [159, 88] on button "Timesheet" at bounding box center [162, 93] width 19 height 14
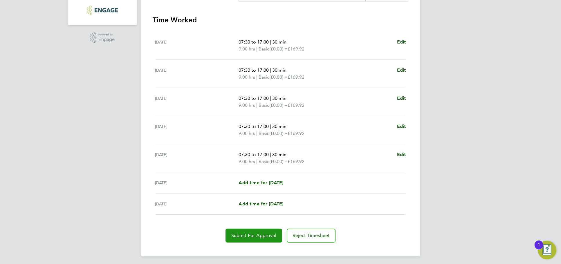
click at [254, 233] on span "Submit For Approval" at bounding box center [253, 236] width 45 height 6
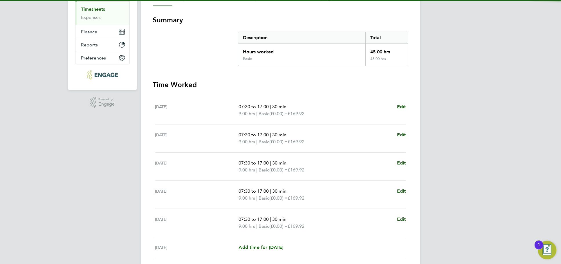
scroll to position [93, 0]
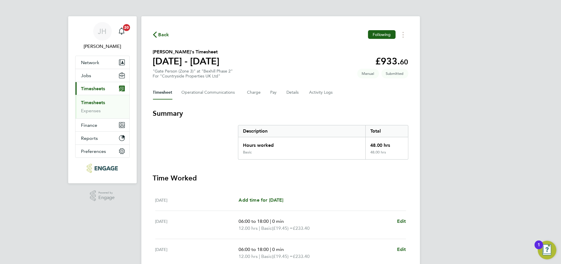
click at [286, 192] on div "[DATE] Add time for [DATE] Add time for [DATE]" at bounding box center [280, 200] width 251 height 21
click at [283, 197] on span "Add time for [DATE]" at bounding box center [260, 200] width 45 height 6
select select "30"
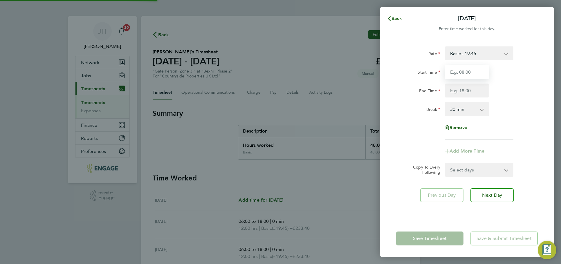
click at [457, 75] on input "Start Time" at bounding box center [467, 72] width 44 height 14
type input "07:30"
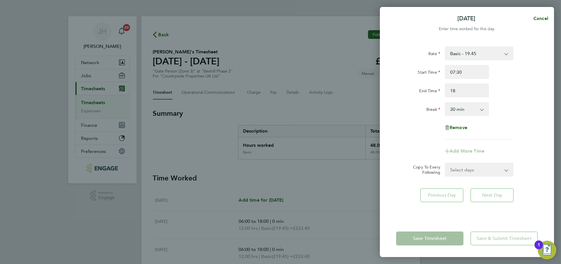
type input "18:00"
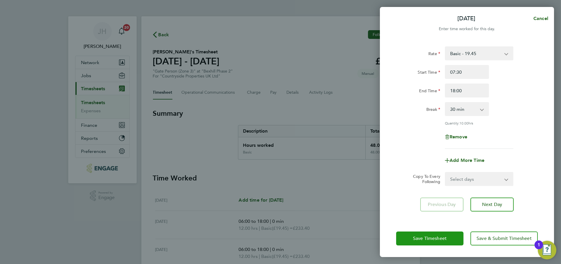
click at [427, 238] on span "Save Timesheet" at bounding box center [430, 239] width 34 height 6
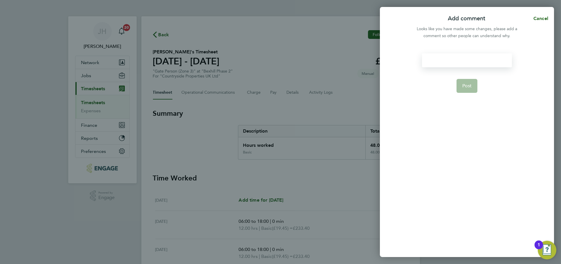
click at [475, 57] on div at bounding box center [467, 60] width 90 height 14
click at [467, 61] on div at bounding box center [467, 60] width 90 height 14
click at [468, 82] on button "Post" at bounding box center [466, 86] width 21 height 14
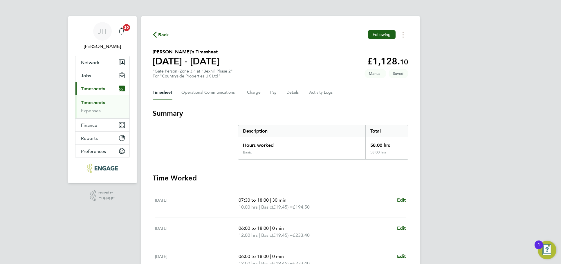
click at [452, 88] on div "JH Jess Hogan Notifications 20 Applications: Network Team Members Businesses Si…" at bounding box center [280, 212] width 561 height 424
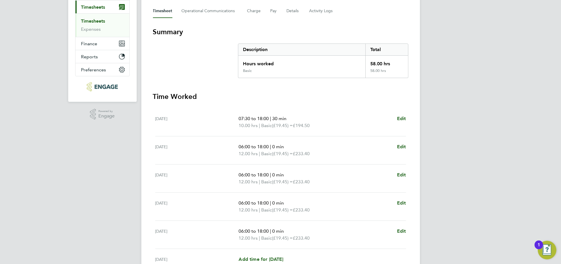
scroll to position [97, 0]
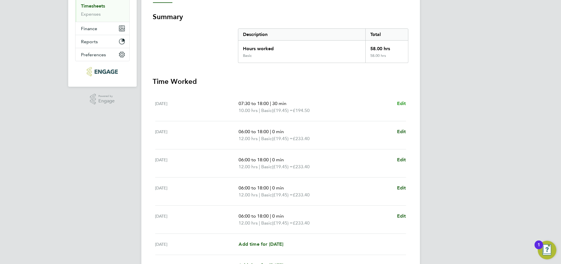
click at [401, 104] on span "Edit" at bounding box center [401, 104] width 9 height 6
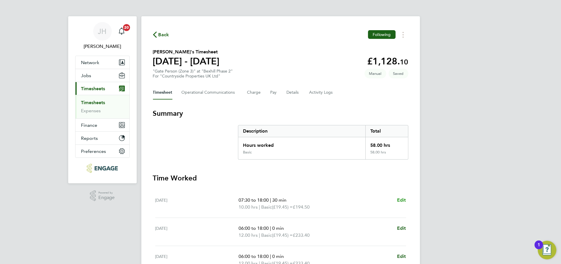
select select "30"
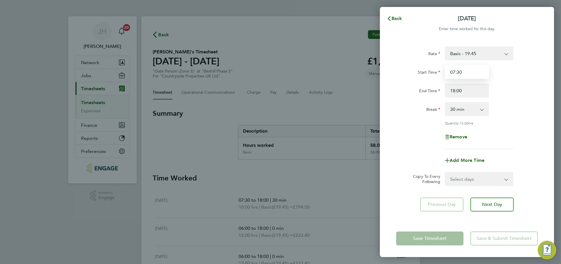
click at [473, 70] on input "07:30" at bounding box center [467, 72] width 44 height 14
type input "0"
type input "06:00"
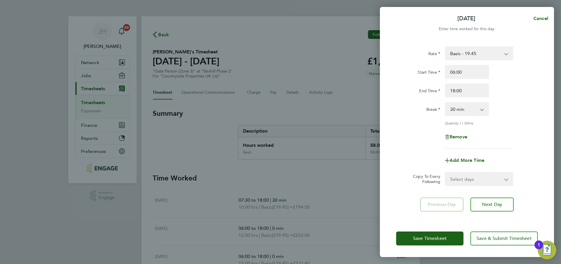
click at [474, 104] on select "0 min 15 min 30 min 45 min 60 min 75 min 90 min" at bounding box center [463, 109] width 36 height 13
select select "0"
click at [445, 103] on select "0 min 15 min 30 min 45 min 60 min 75 min 90 min" at bounding box center [463, 109] width 36 height 13
click at [500, 123] on div "Quantity: 12.00 hrs" at bounding box center [479, 123] width 68 height 5
click at [436, 240] on span "Save Timesheet" at bounding box center [430, 239] width 34 height 6
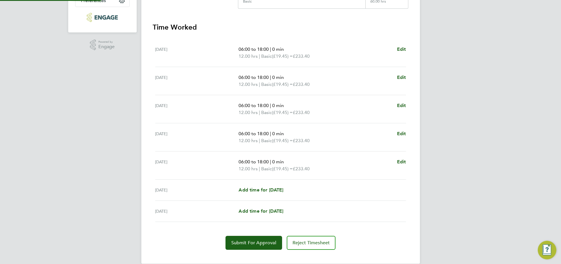
scroll to position [158, 0]
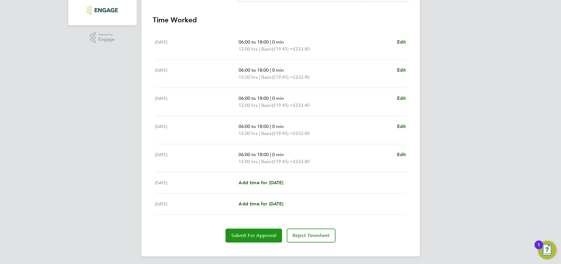
click at [264, 235] on span "Submit For Approval" at bounding box center [253, 236] width 45 height 6
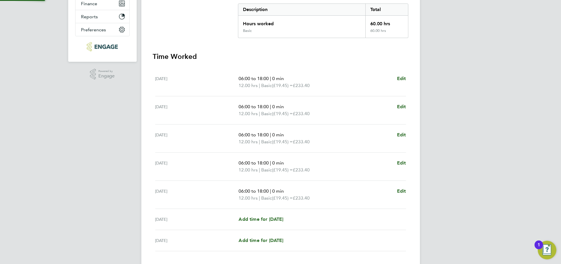
scroll to position [93, 0]
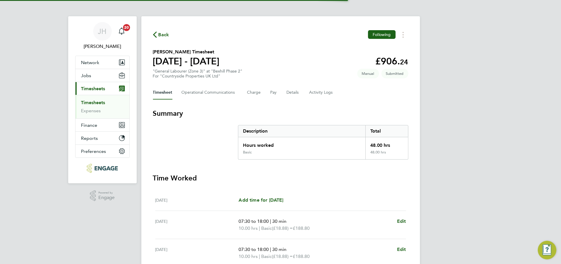
click at [251, 195] on div "[DATE] Add time for [DATE] Add time for [DATE]" at bounding box center [280, 200] width 251 height 21
click at [254, 198] on span "Add time for [DATE]" at bounding box center [260, 200] width 45 height 6
select select "30"
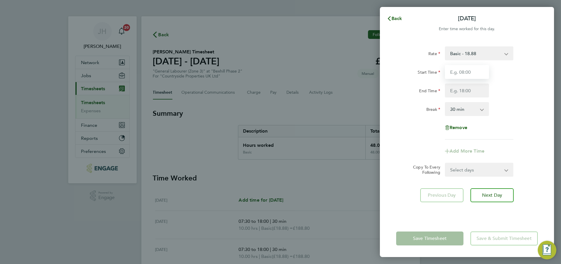
click at [470, 70] on input "Start Time" at bounding box center [467, 72] width 44 height 14
type input "07:30"
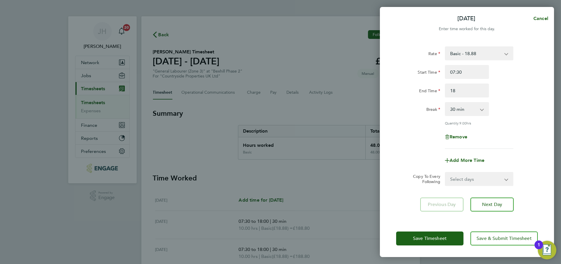
type input "18:00"
click at [429, 236] on span "Save Timesheet" at bounding box center [430, 239] width 34 height 6
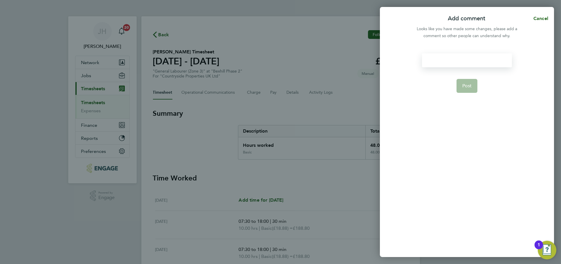
click at [448, 53] on div at bounding box center [467, 60] width 90 height 14
click at [451, 59] on div at bounding box center [467, 60] width 90 height 14
click at [470, 84] on span "Post" at bounding box center [467, 86] width 10 height 6
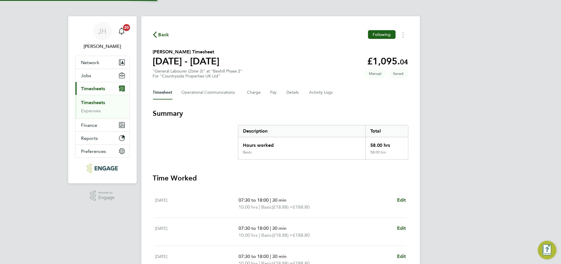
click at [345, 116] on h3 "Summary" at bounding box center [280, 113] width 255 height 9
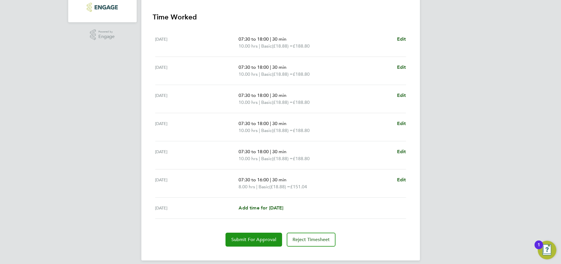
click at [242, 234] on button "Submit For Approval" at bounding box center [253, 240] width 57 height 14
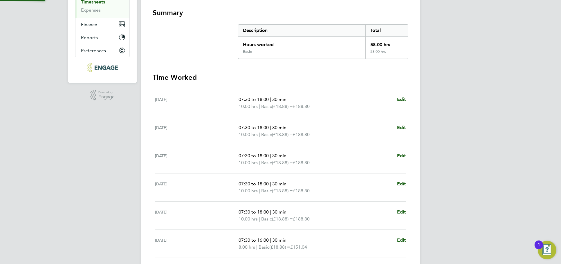
scroll to position [32, 0]
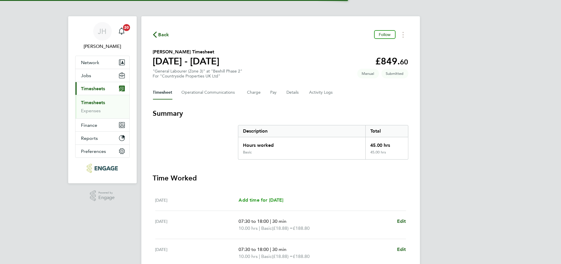
click at [276, 197] on span "Add time for [DATE]" at bounding box center [260, 200] width 45 height 6
select select "30"
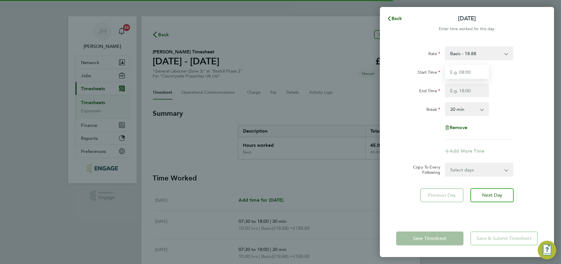
click at [453, 67] on input "Start Time" at bounding box center [467, 72] width 44 height 14
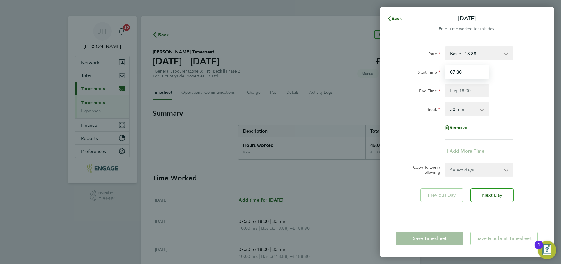
type input "07:30"
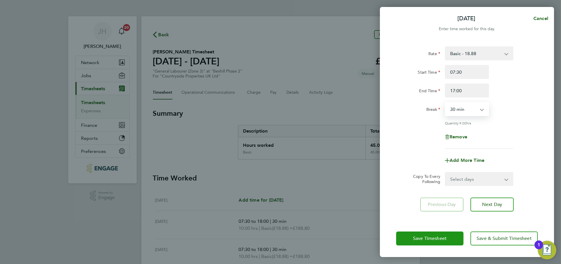
click at [452, 236] on button "Save Timesheet" at bounding box center [429, 238] width 67 height 14
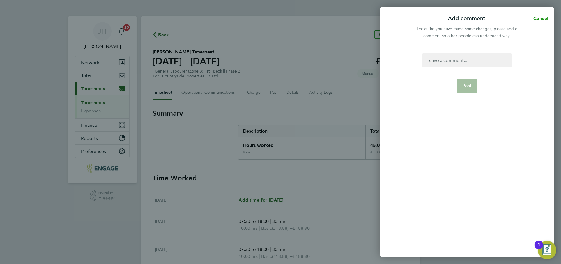
click at [538, 16] on span "Cancel" at bounding box center [539, 19] width 17 height 6
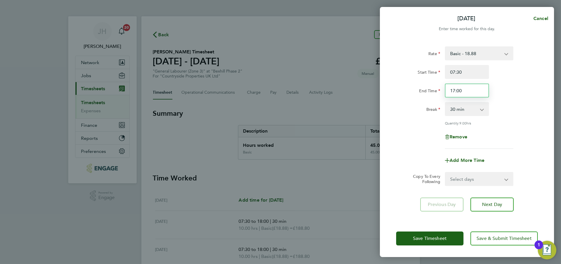
drag, startPoint x: 472, startPoint y: 89, endPoint x: 431, endPoint y: 94, distance: 41.2
click at [431, 94] on div "End Time 17:00" at bounding box center [467, 91] width 146 height 14
type input "18:00"
click at [436, 242] on button "Save Timesheet" at bounding box center [429, 238] width 67 height 14
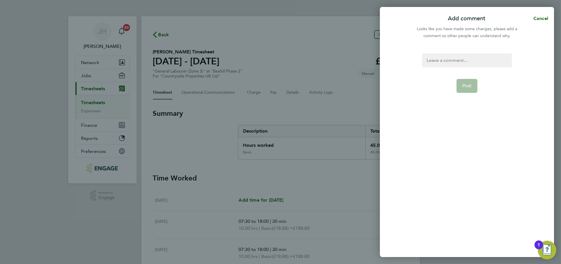
click at [470, 58] on div at bounding box center [467, 60] width 90 height 14
click at [465, 83] on span "Post" at bounding box center [467, 86] width 10 height 6
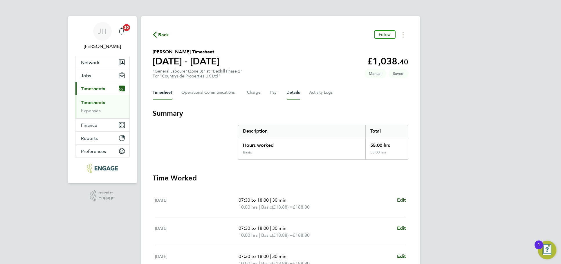
click at [292, 93] on button "Details" at bounding box center [293, 93] width 13 height 14
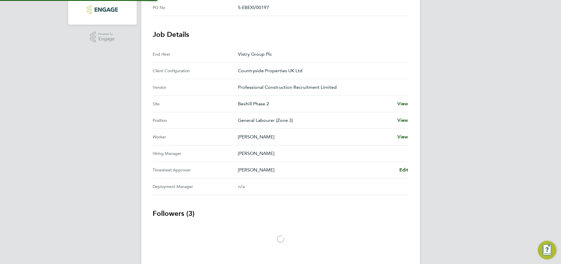
scroll to position [161, 0]
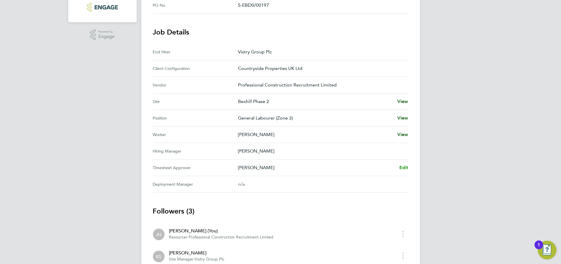
click at [406, 164] on link "Edit" at bounding box center [403, 167] width 9 height 7
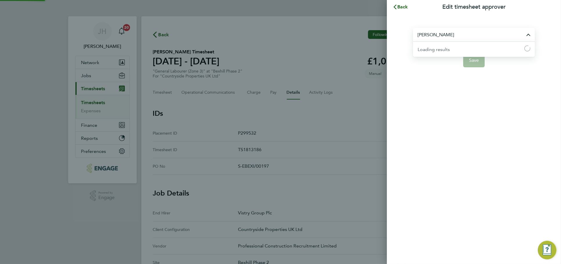
click at [470, 37] on input "Kevin Shannon" at bounding box center [474, 35] width 122 height 14
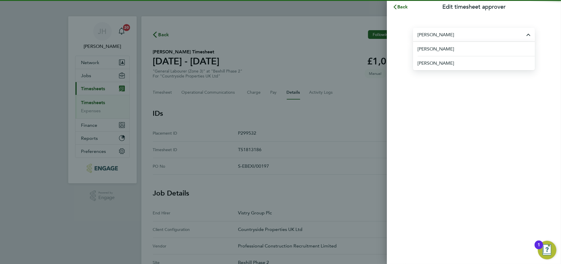
click at [459, 49] on li "[PERSON_NAME]" at bounding box center [475, 49] width 117 height 14
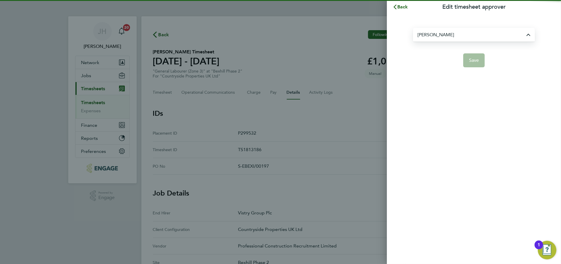
type input "[PERSON_NAME]"
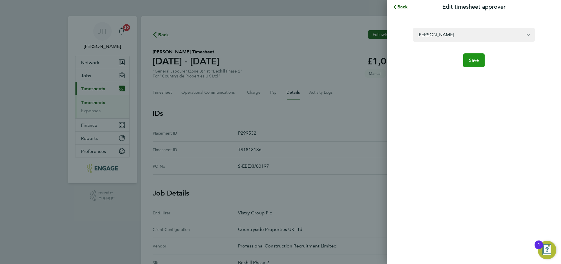
click at [473, 65] on button "Save" at bounding box center [474, 60] width 22 height 14
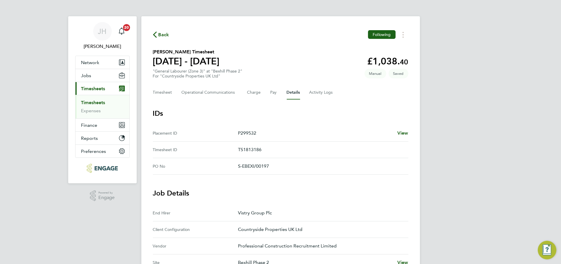
drag, startPoint x: 460, startPoint y: 117, endPoint x: 316, endPoint y: 131, distance: 143.9
click at [460, 117] on div "JH Jess Hogan Notifications 20 Applications: Network Team Members Businesses Si…" at bounding box center [280, 244] width 561 height 489
click at [162, 91] on button "Timesheet" at bounding box center [162, 93] width 19 height 14
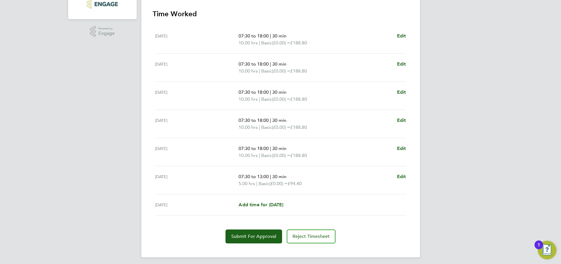
scroll to position [165, 0]
click at [259, 233] on span "Submit For Approval" at bounding box center [253, 236] width 45 height 6
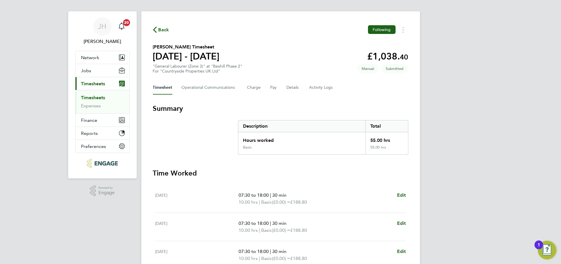
scroll to position [3, 0]
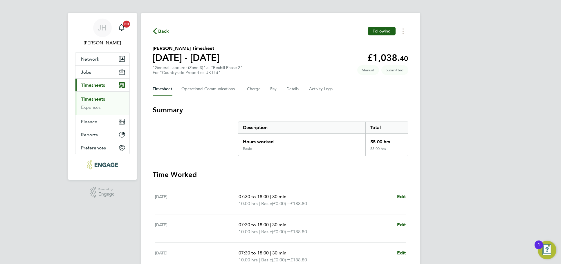
click at [163, 32] on span "Back" at bounding box center [163, 31] width 11 height 7
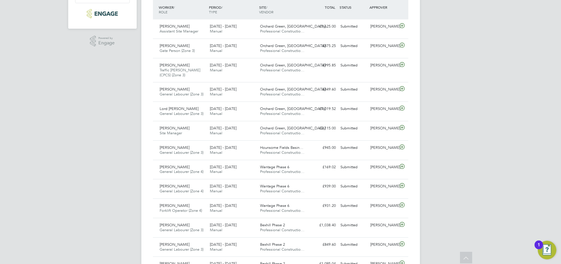
scroll to position [154, 0]
